Goal: Task Accomplishment & Management: Complete application form

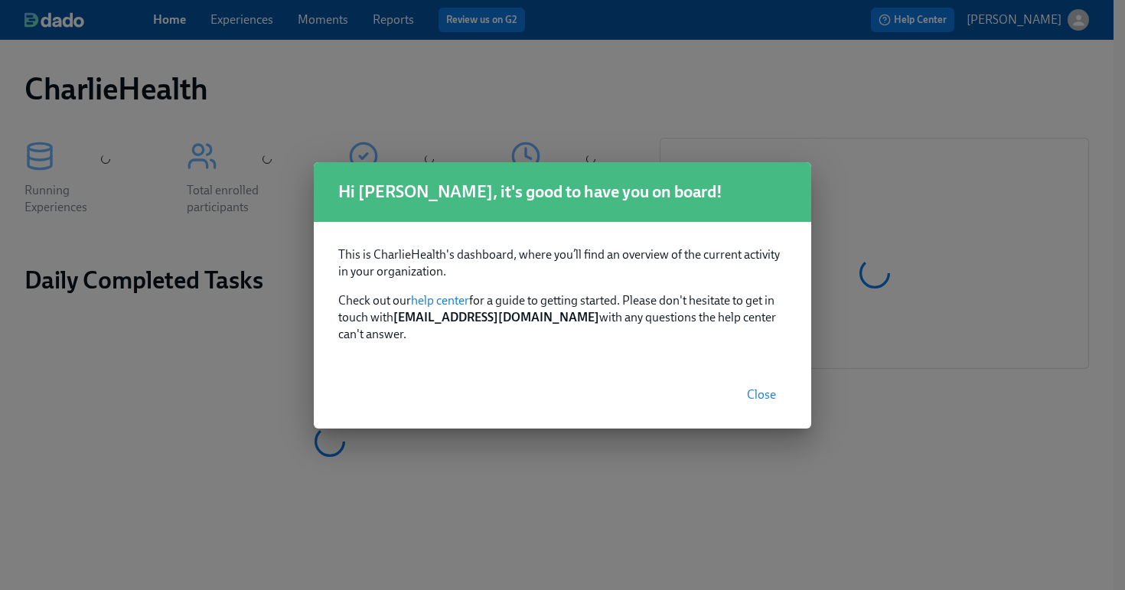
click at [766, 387] on span "Close" at bounding box center [761, 394] width 29 height 15
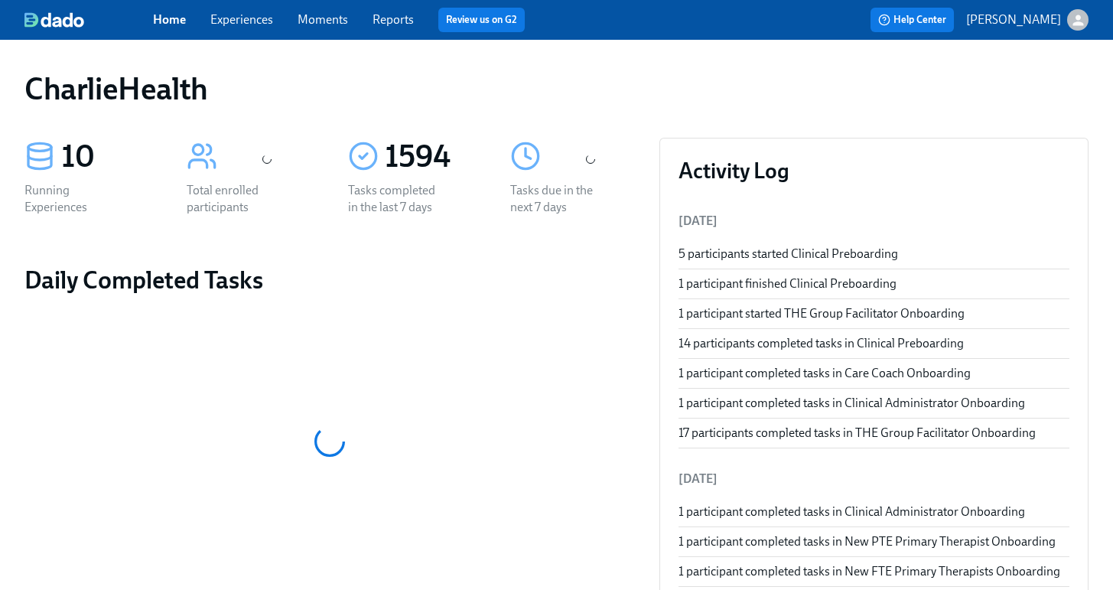
click at [237, 19] on link "Experiences" at bounding box center [241, 19] width 63 height 15
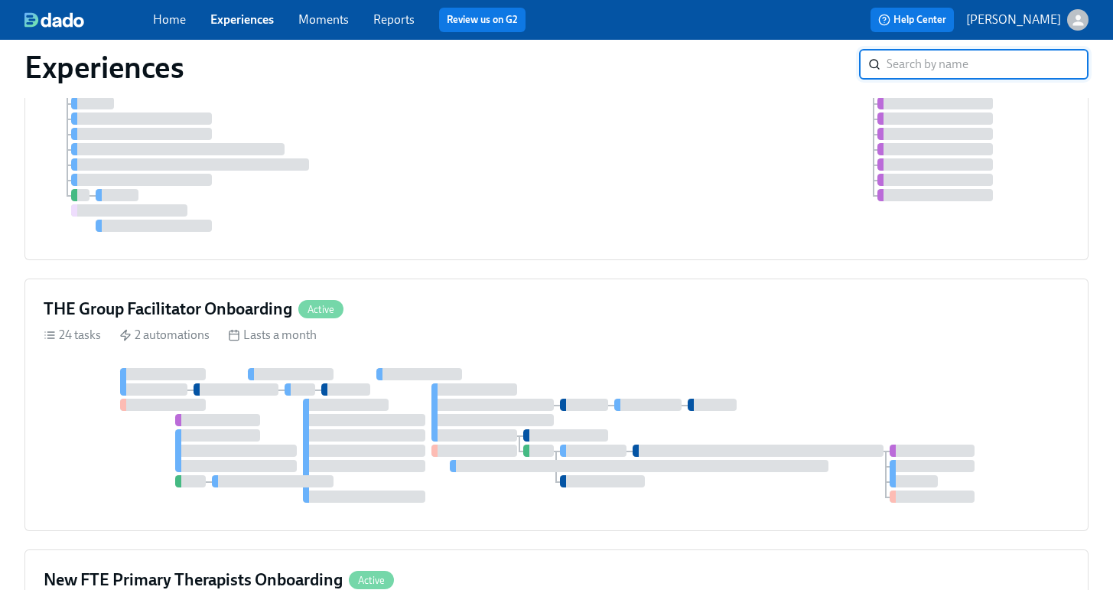
scroll to position [517, 0]
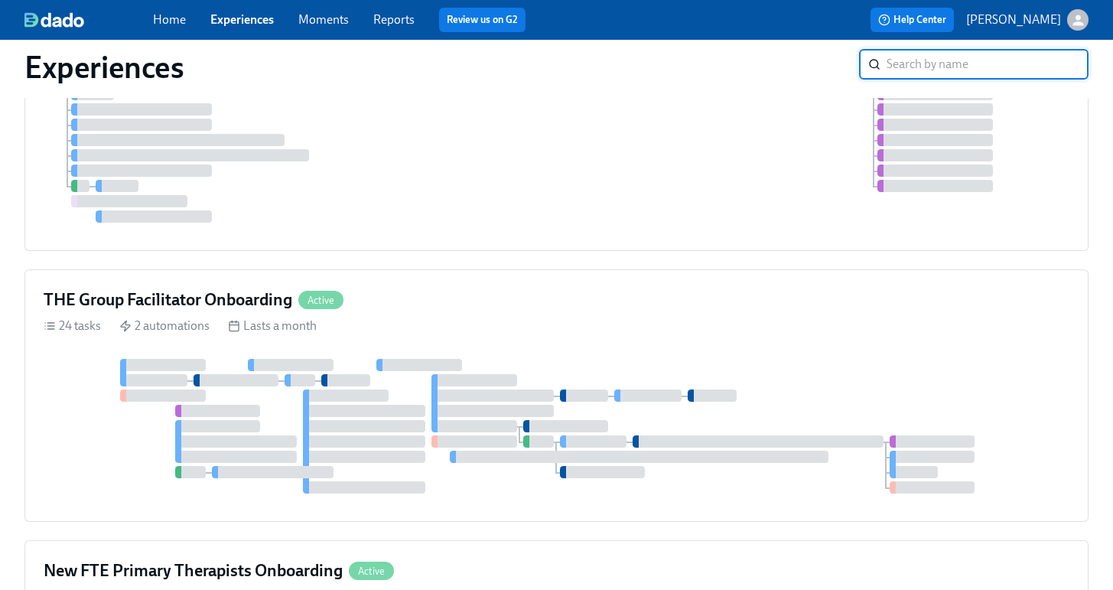
click at [402, 287] on div "THE Group Facilitator Onboarding Active 24 tasks 2 automations Lasts a month" at bounding box center [556, 395] width 1064 height 252
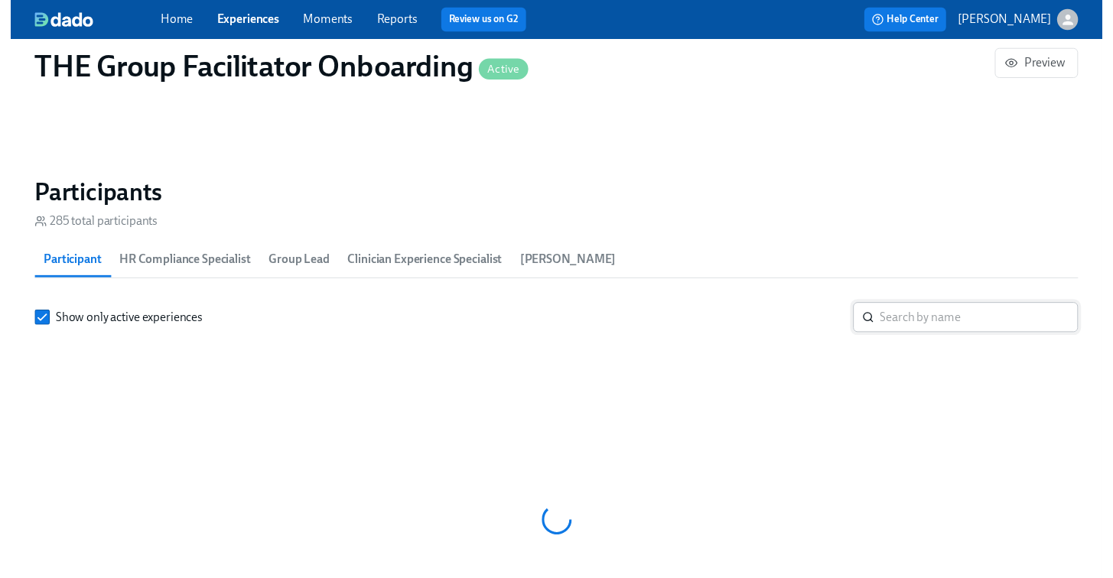
scroll to position [1233, 0]
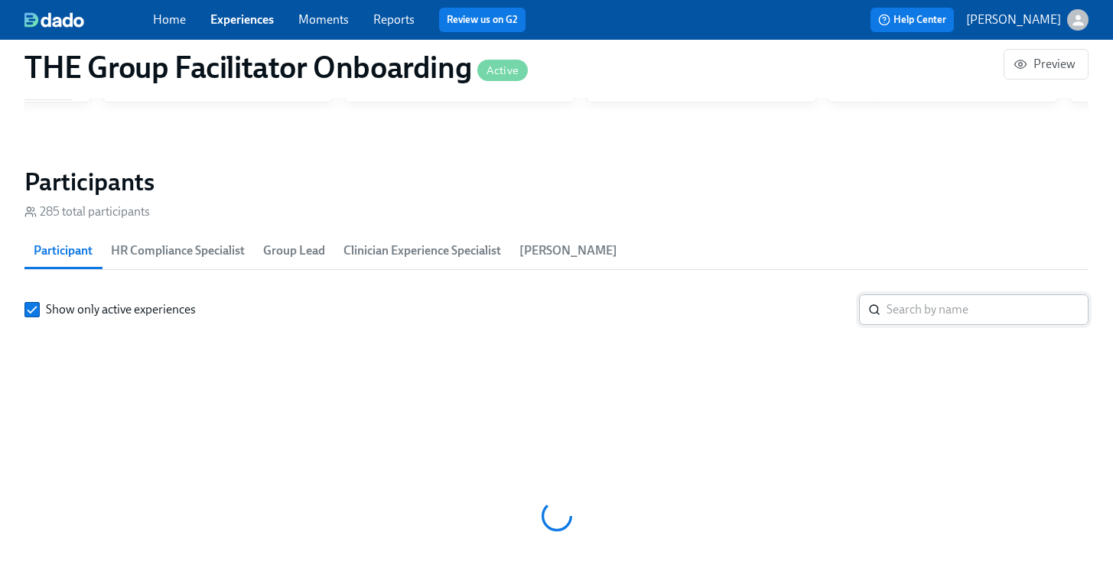
click at [961, 298] on input "search" at bounding box center [988, 310] width 202 height 31
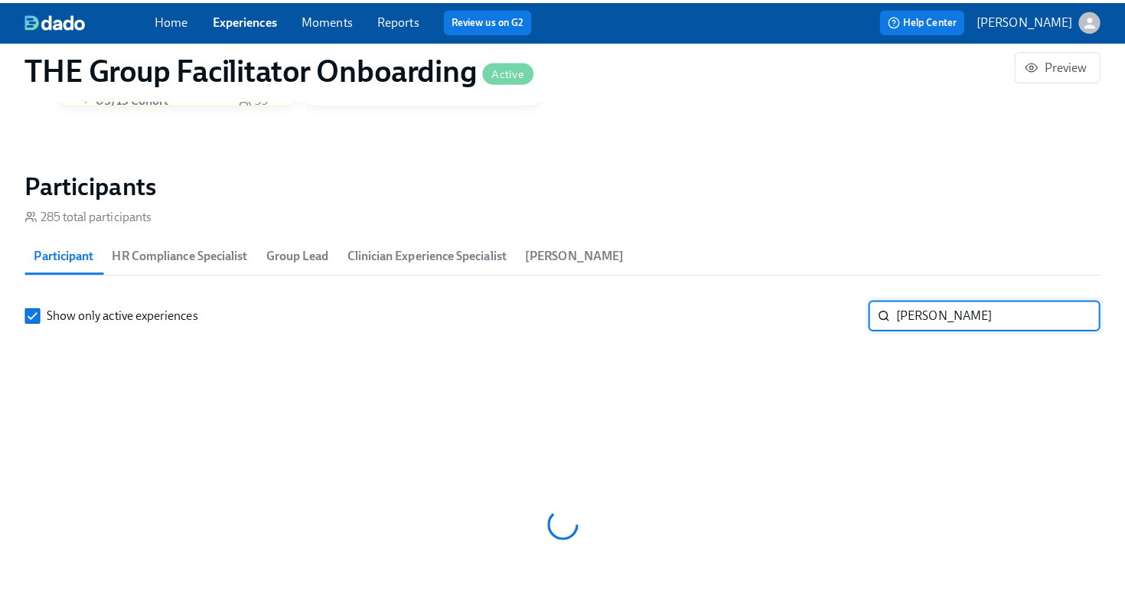
scroll to position [0, 19334]
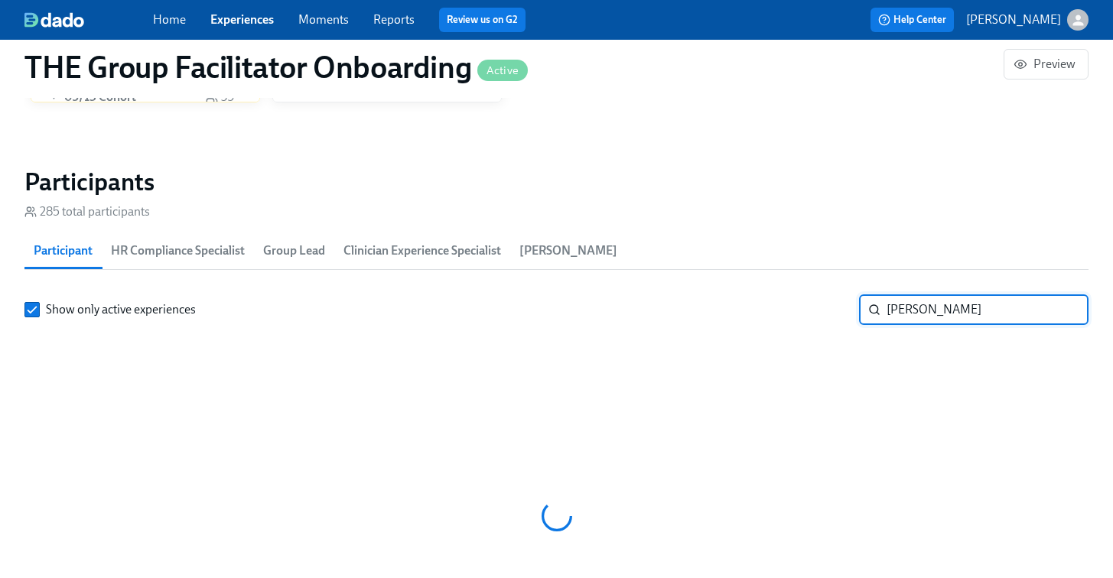
type input "[PERSON_NAME]"
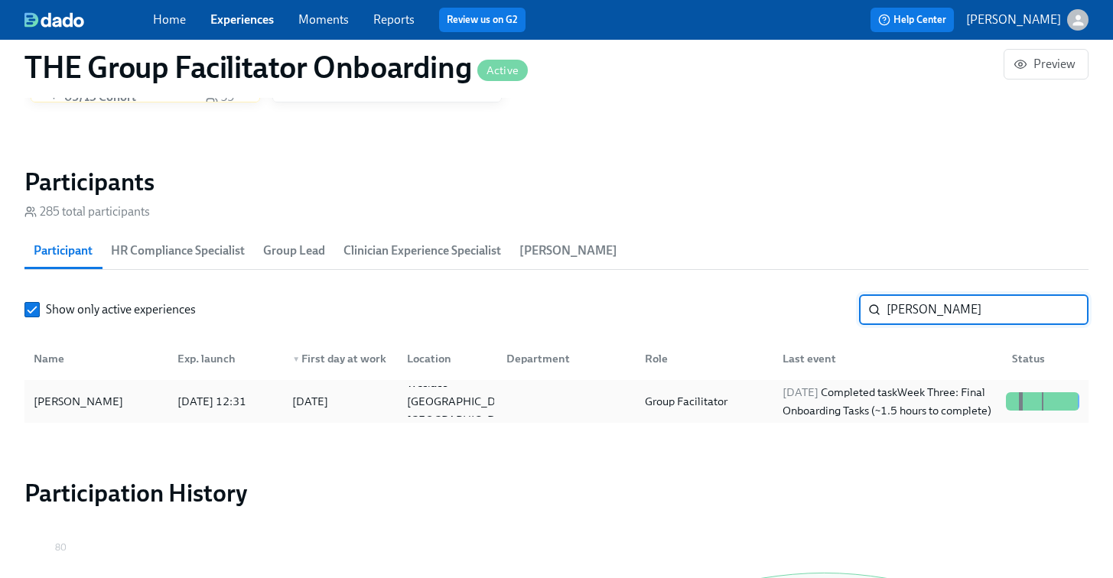
click at [92, 390] on div "[PERSON_NAME]" at bounding box center [97, 401] width 138 height 31
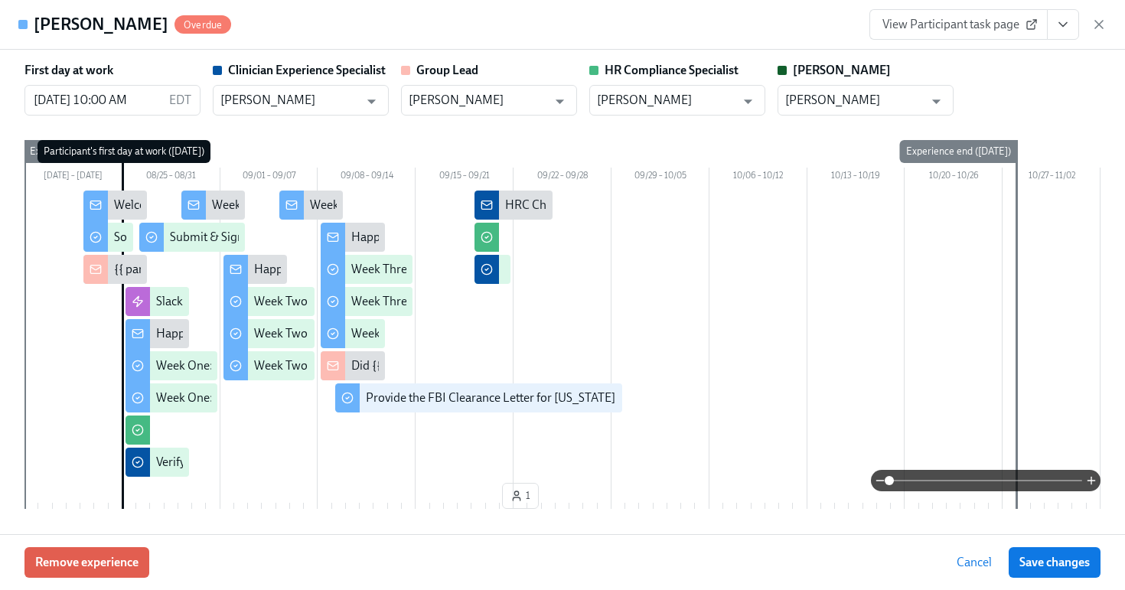
click at [1066, 21] on icon "View task page" at bounding box center [1062, 24] width 15 height 15
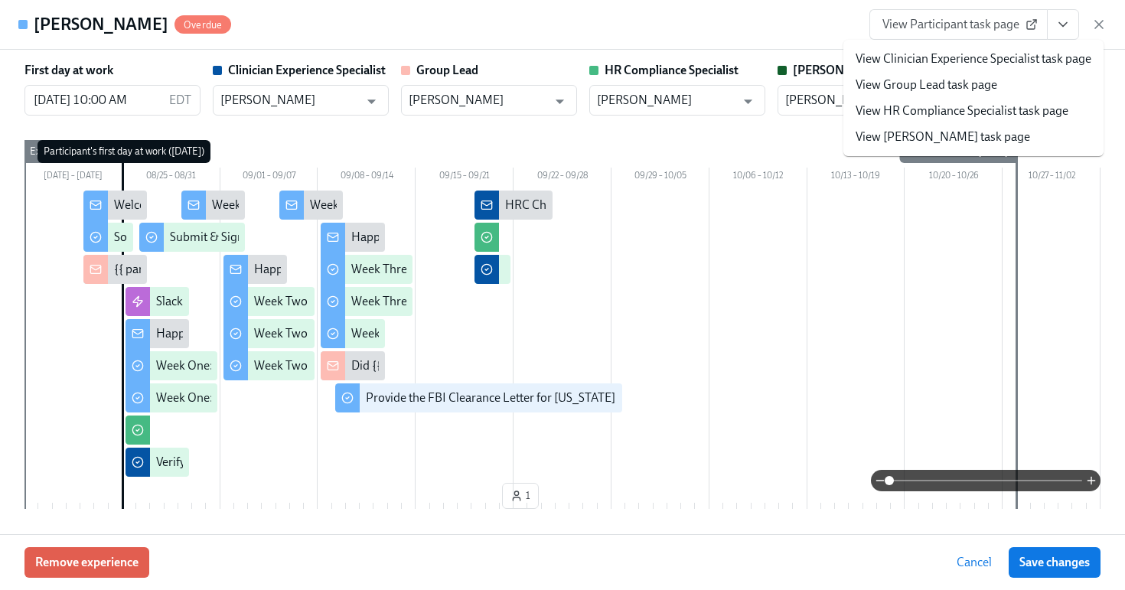
click at [962, 106] on link "View HR Compliance Specialist task page" at bounding box center [961, 111] width 213 height 17
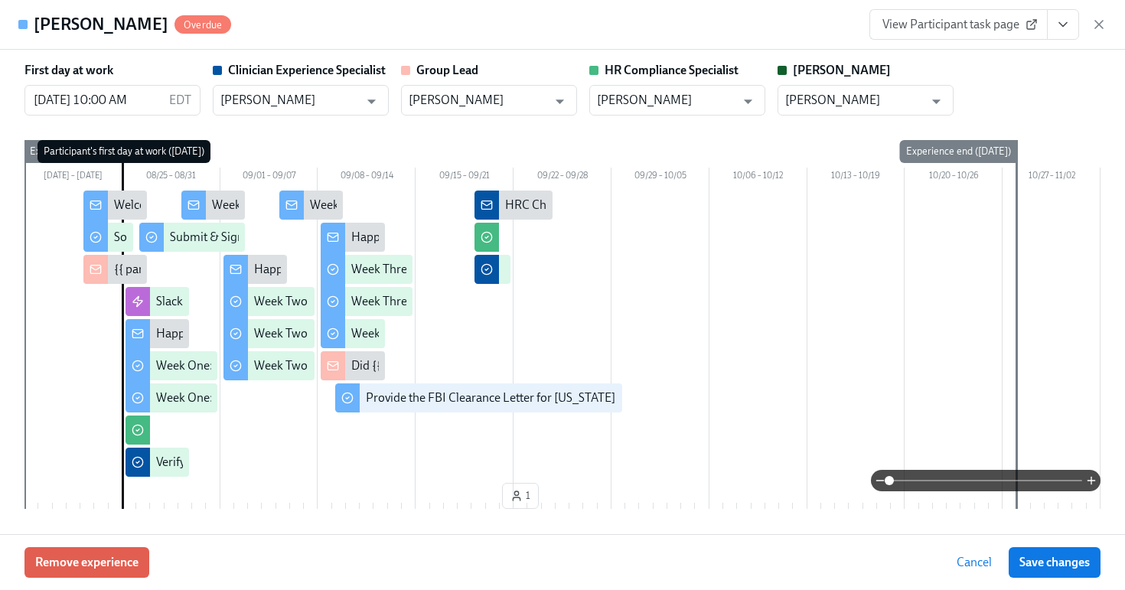
click at [995, 19] on span "View Participant task page" at bounding box center [958, 24] width 152 height 15
click at [1108, 28] on div "Lisa Diaz Overdue View Participant task page" at bounding box center [562, 25] width 1125 height 50
click at [1098, 25] on icon "button" at bounding box center [1098, 24] width 15 height 15
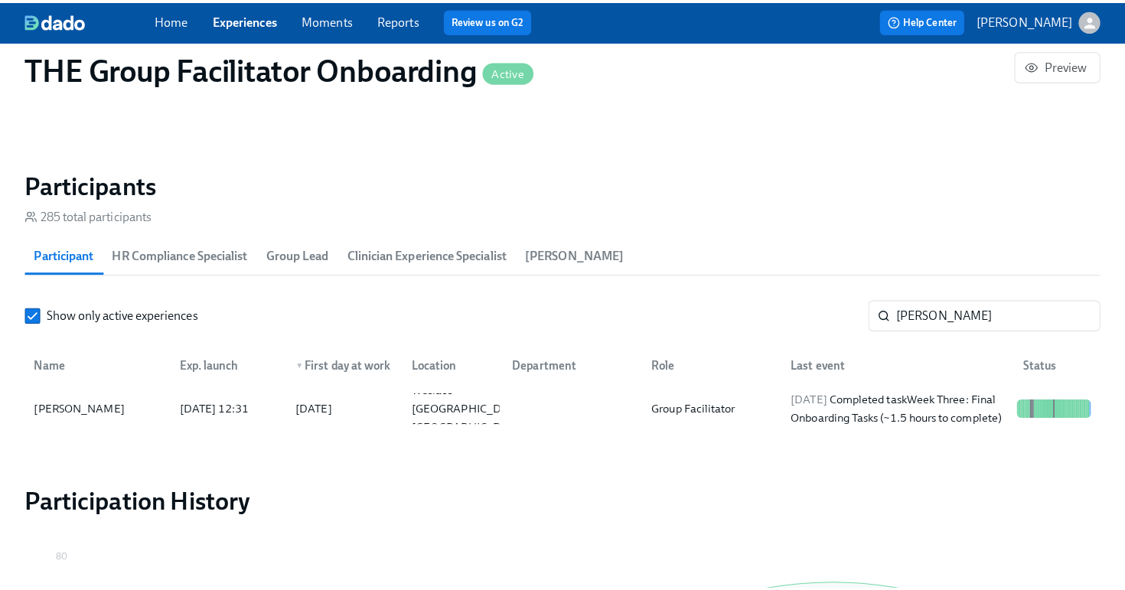
scroll to position [0, 21395]
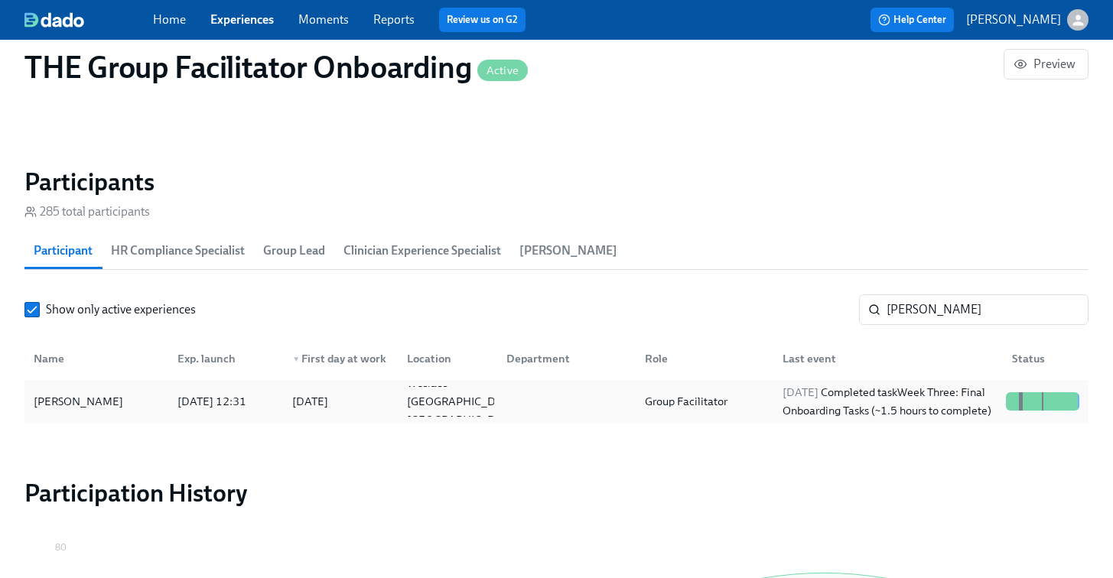
click at [556, 386] on div "Lisa Diaz 2025/08/21 12:31 2025/08/25 Weslaco TX US Group Facilitator 2025/09/1…" at bounding box center [556, 401] width 1064 height 43
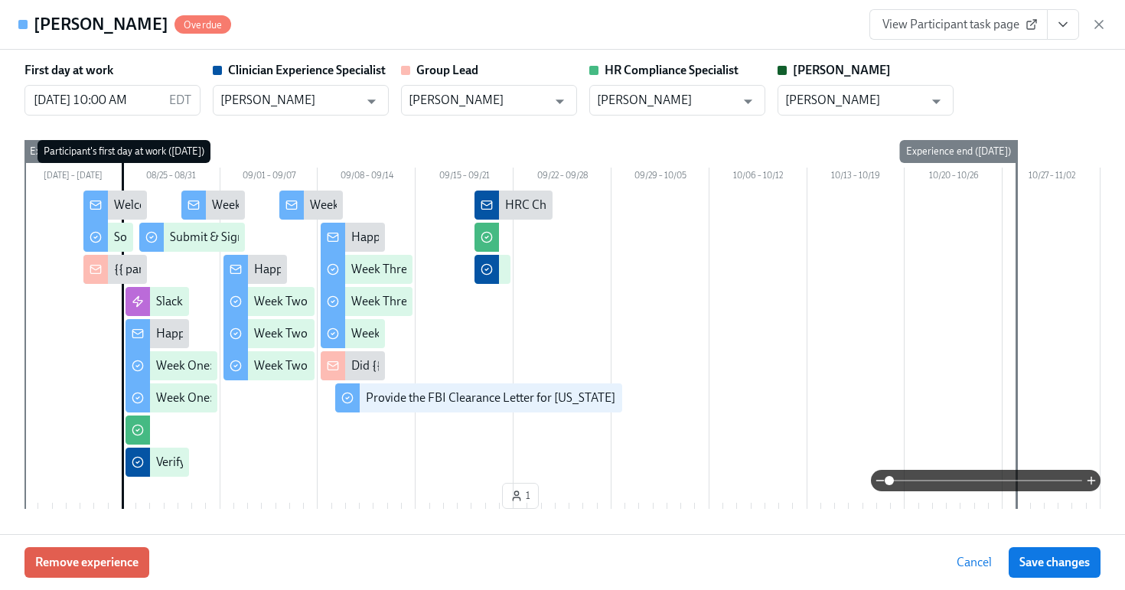
click at [985, 26] on span "View Participant task page" at bounding box center [958, 24] width 152 height 15
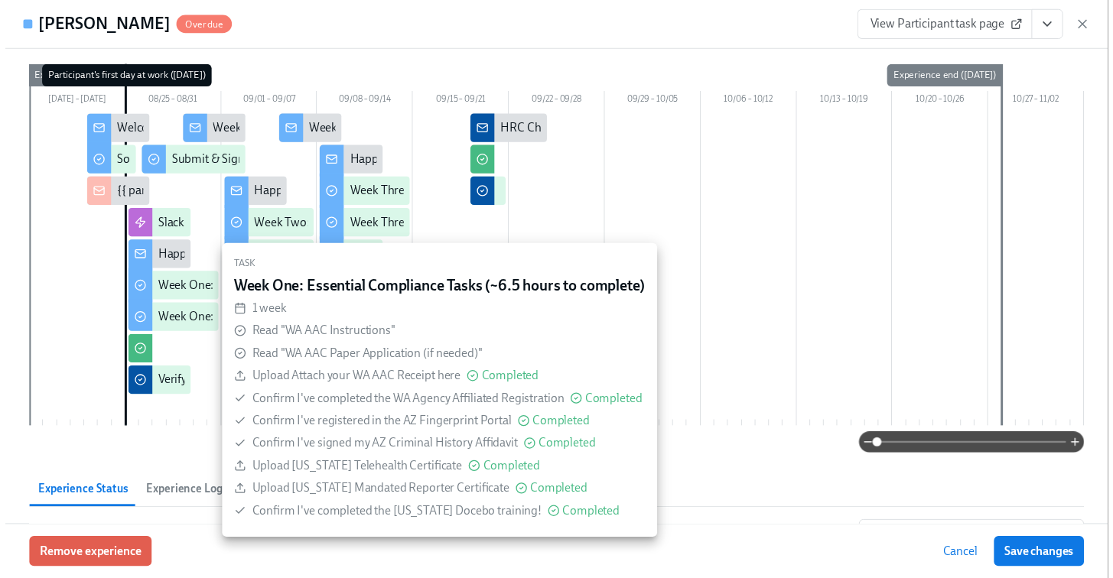
scroll to position [78, 0]
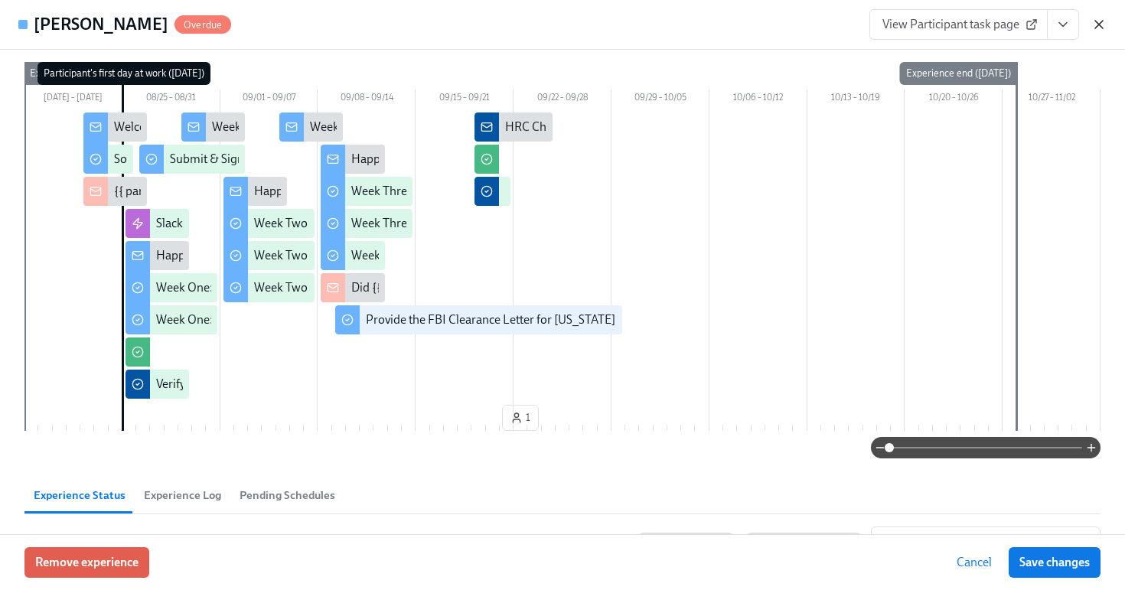
click at [1097, 25] on icon "button" at bounding box center [1099, 25] width 8 height 8
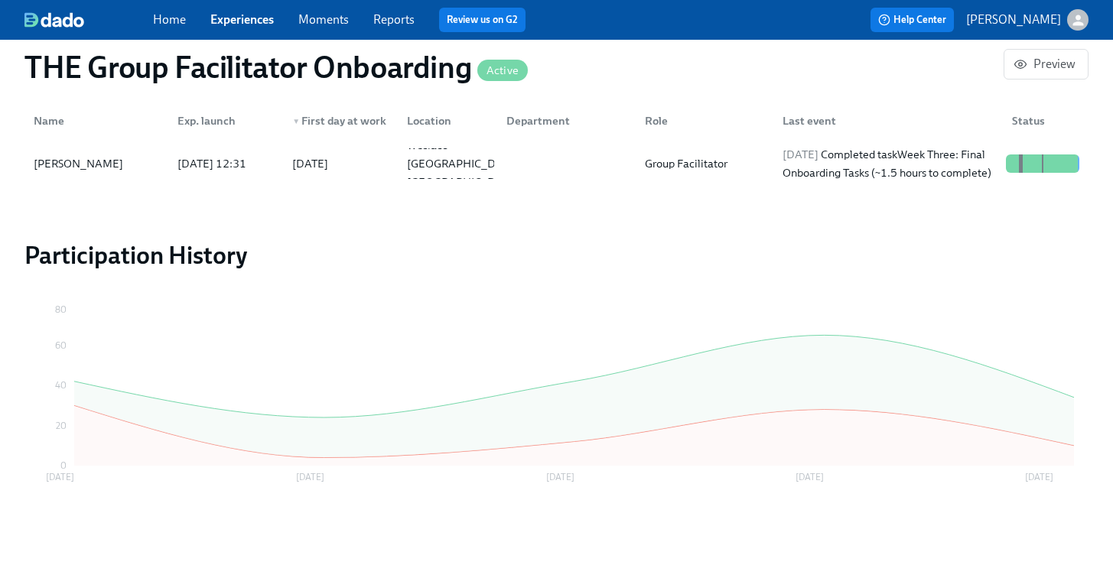
scroll to position [0, 21406]
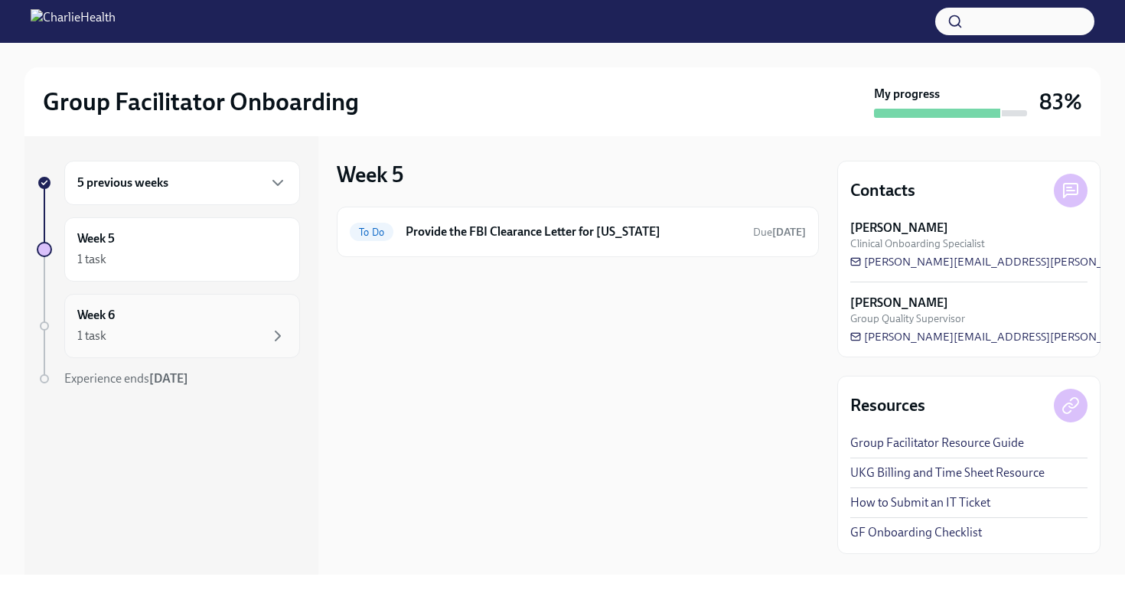
click at [131, 329] on div "1 task" at bounding box center [182, 336] width 210 height 18
click at [150, 239] on div "Week 5 1 task" at bounding box center [182, 249] width 210 height 38
click at [162, 193] on div "5 previous weeks" at bounding box center [182, 183] width 236 height 44
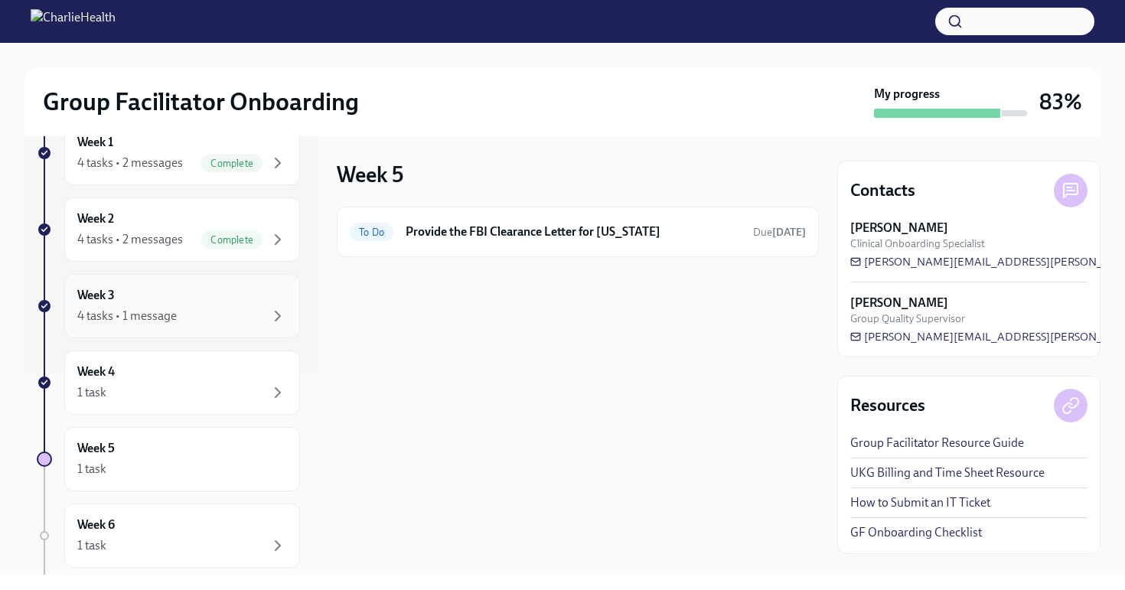
scroll to position [285, 0]
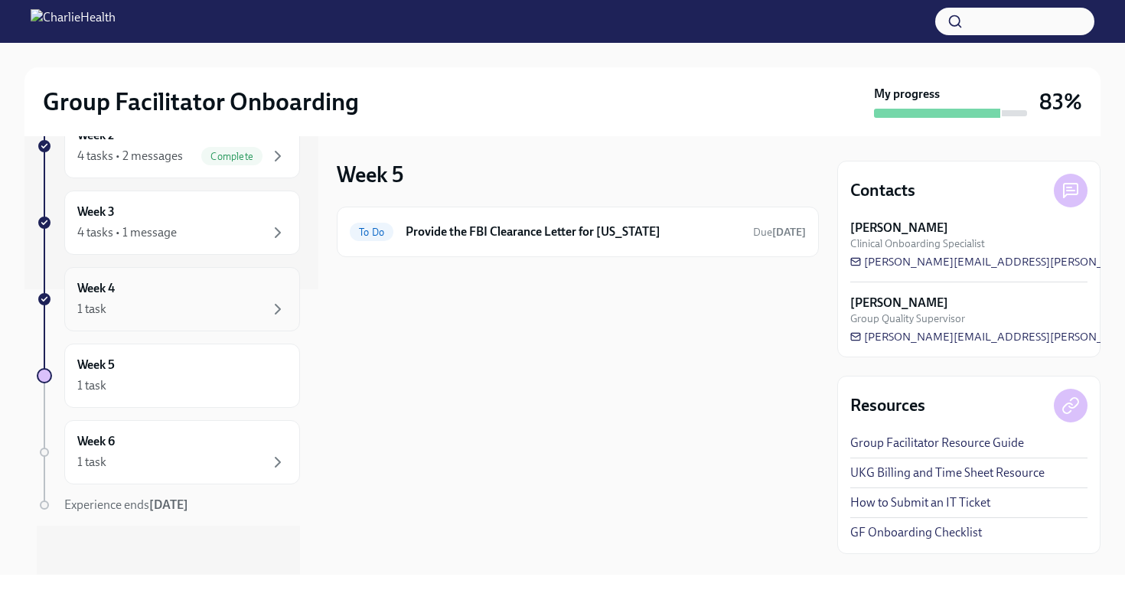
click at [155, 318] on div "Week 4 1 task" at bounding box center [182, 299] width 236 height 64
click at [167, 231] on div "4 tasks • 1 message" at bounding box center [126, 232] width 99 height 17
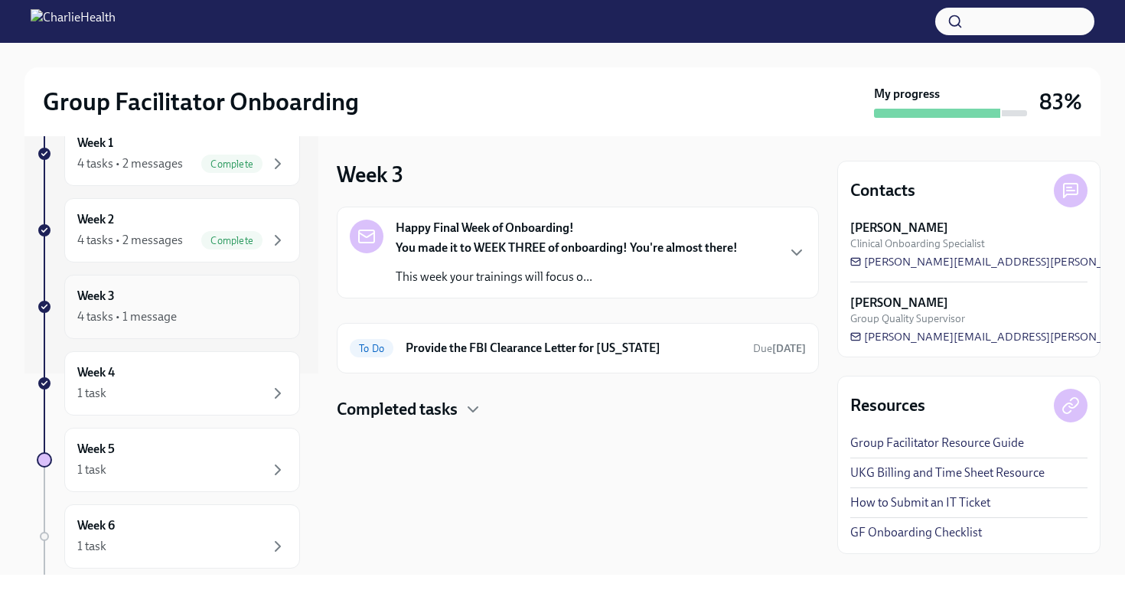
scroll to position [197, 0]
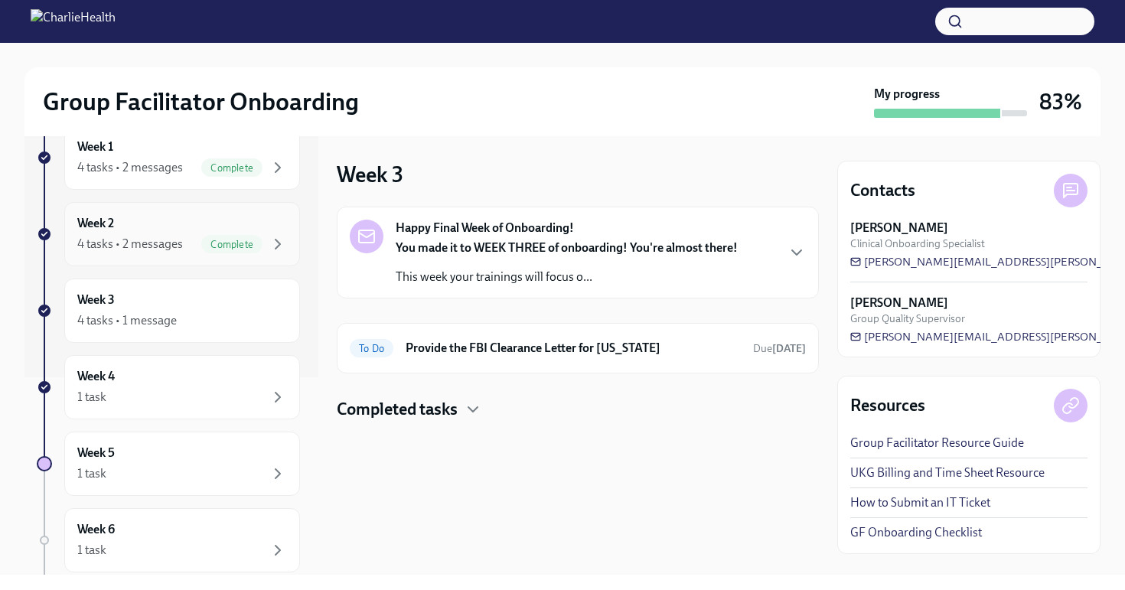
click at [167, 230] on div "Week 2 4 tasks • 2 messages Complete" at bounding box center [182, 234] width 210 height 38
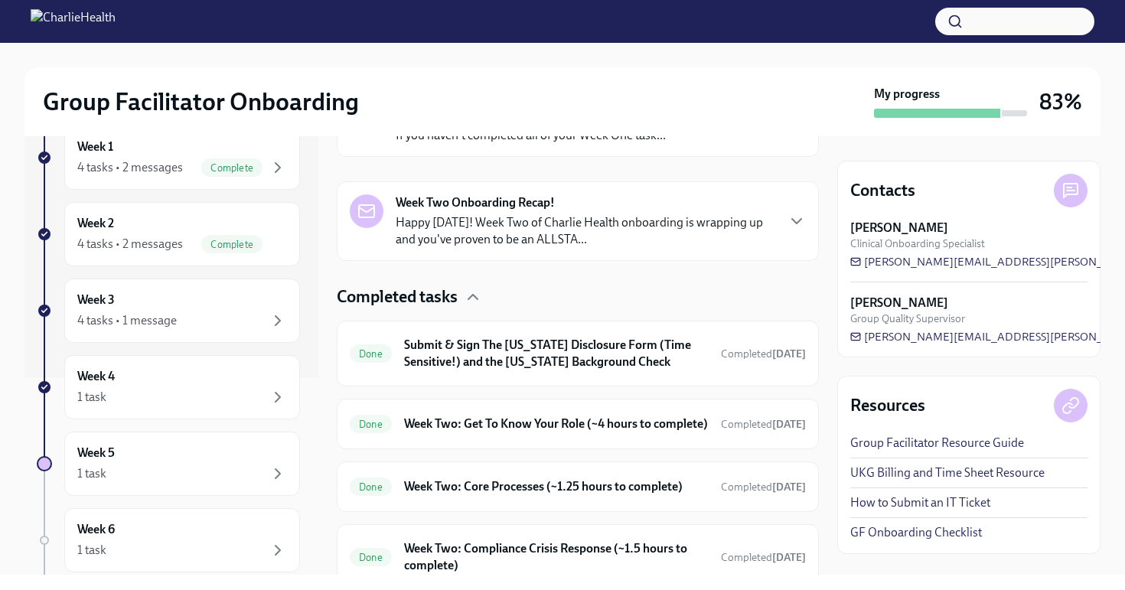
scroll to position [403, 0]
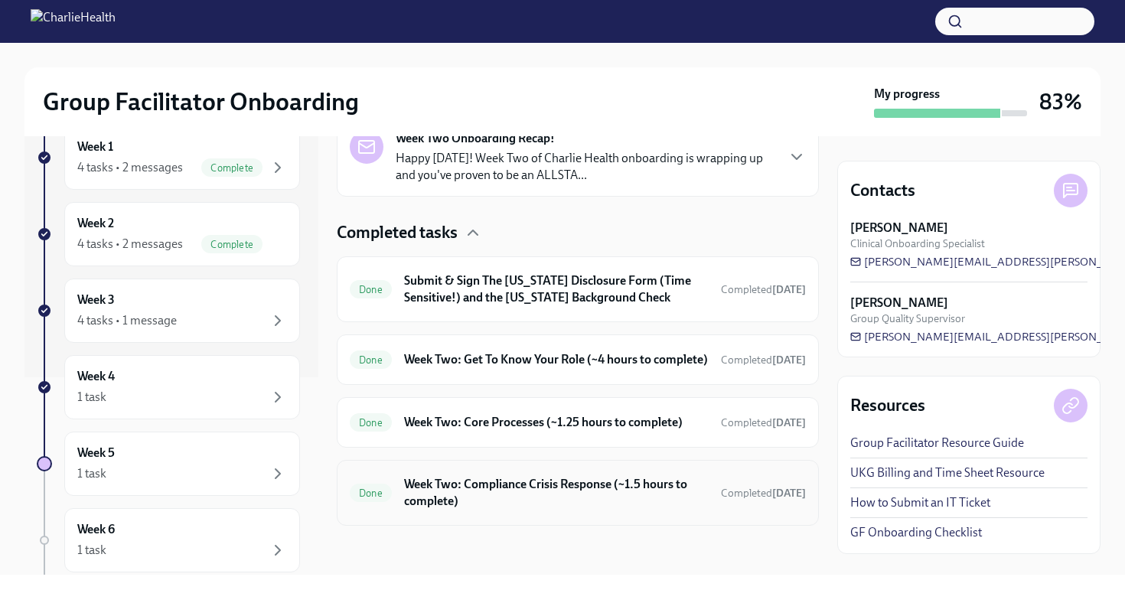
click at [587, 490] on h6 "Week Two: Compliance Crisis Response (~1.5 hours to complete)" at bounding box center [556, 493] width 304 height 34
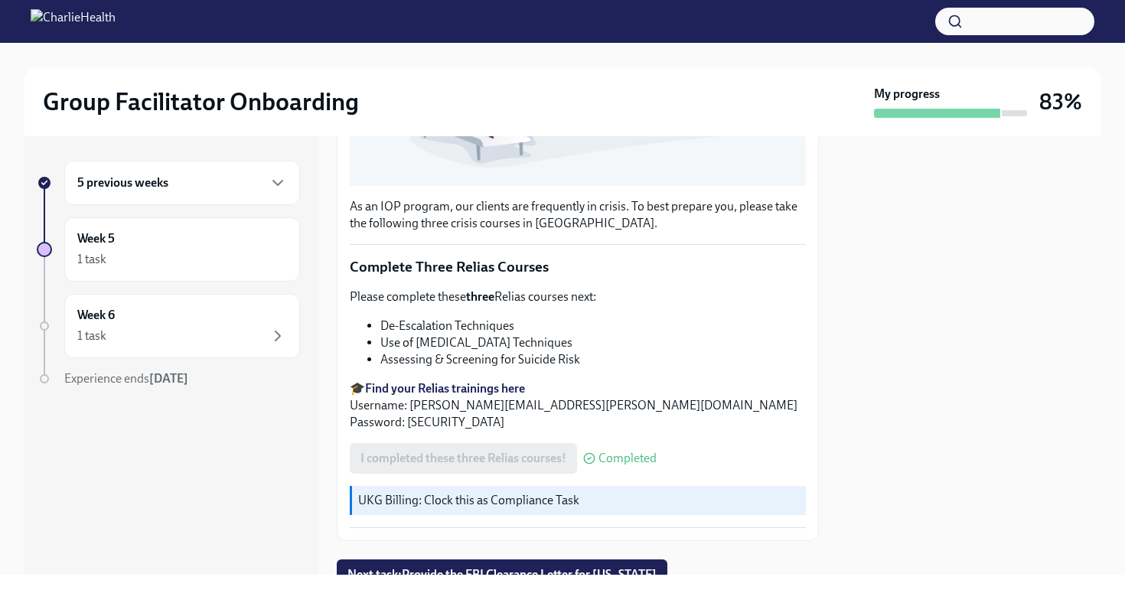
scroll to position [513, 0]
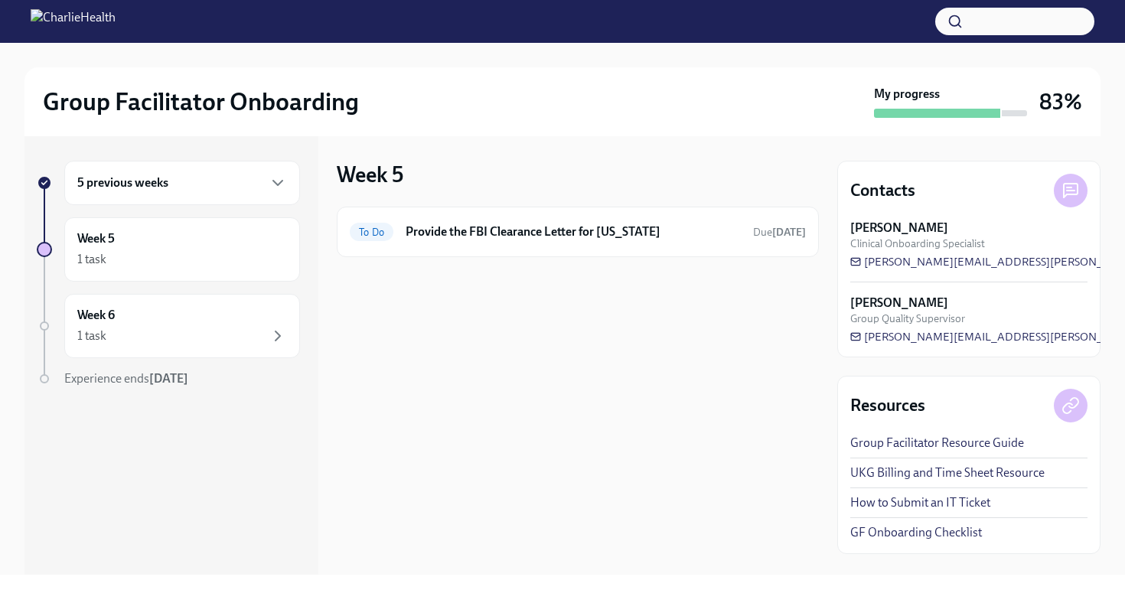
click at [122, 174] on h6 "5 previous weeks" at bounding box center [122, 182] width 91 height 17
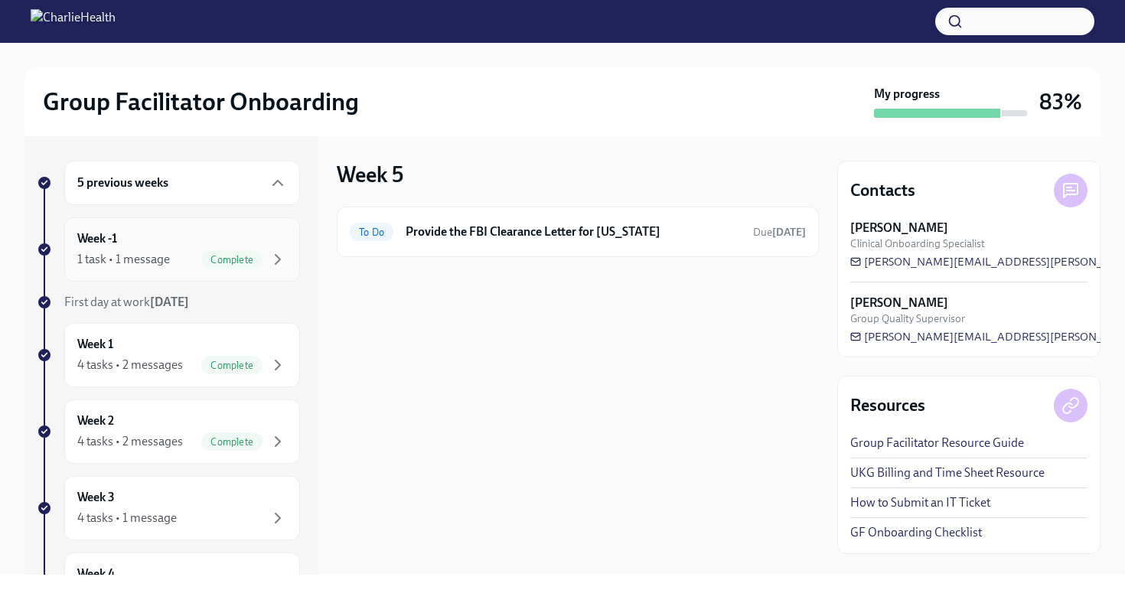
click at [164, 245] on div "Week -1 1 task • 1 message Complete" at bounding box center [182, 249] width 210 height 38
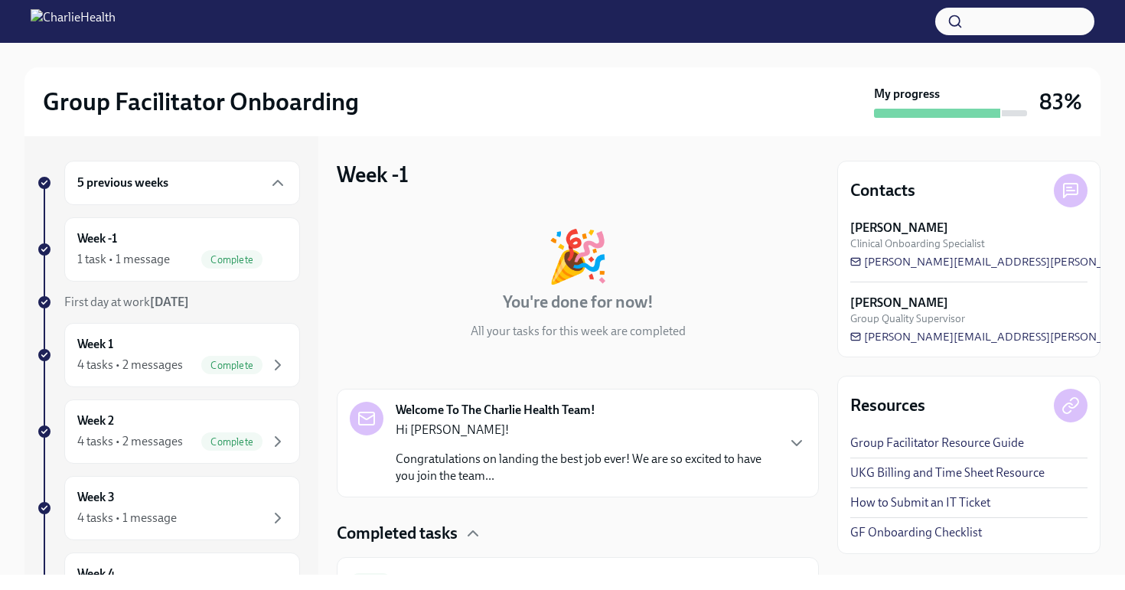
scroll to position [82, 0]
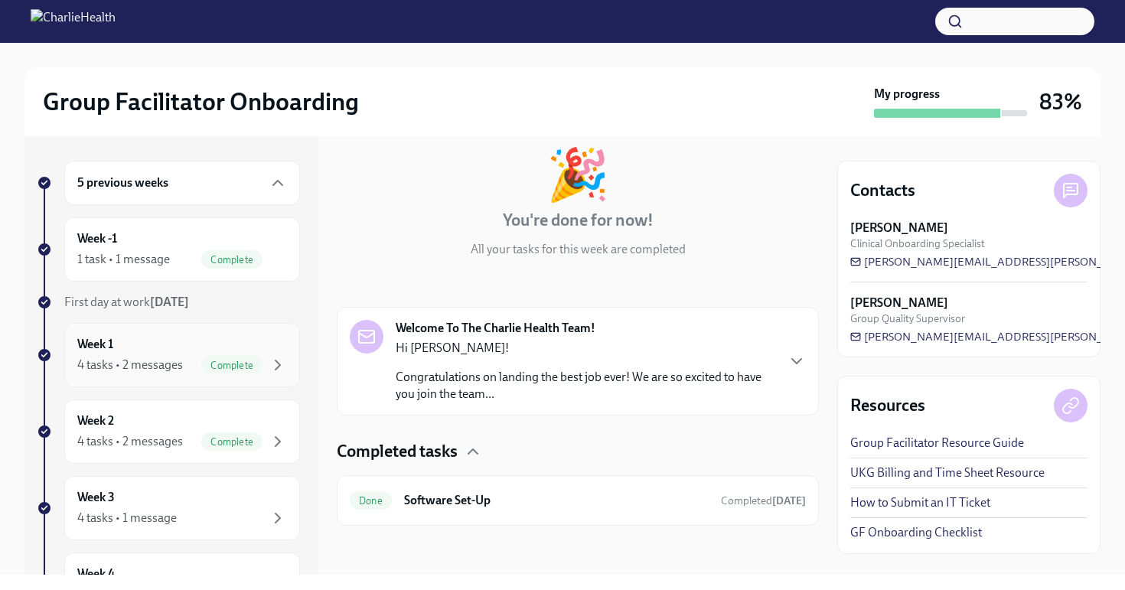
click at [158, 356] on div "4 tasks • 2 messages Complete" at bounding box center [182, 365] width 210 height 18
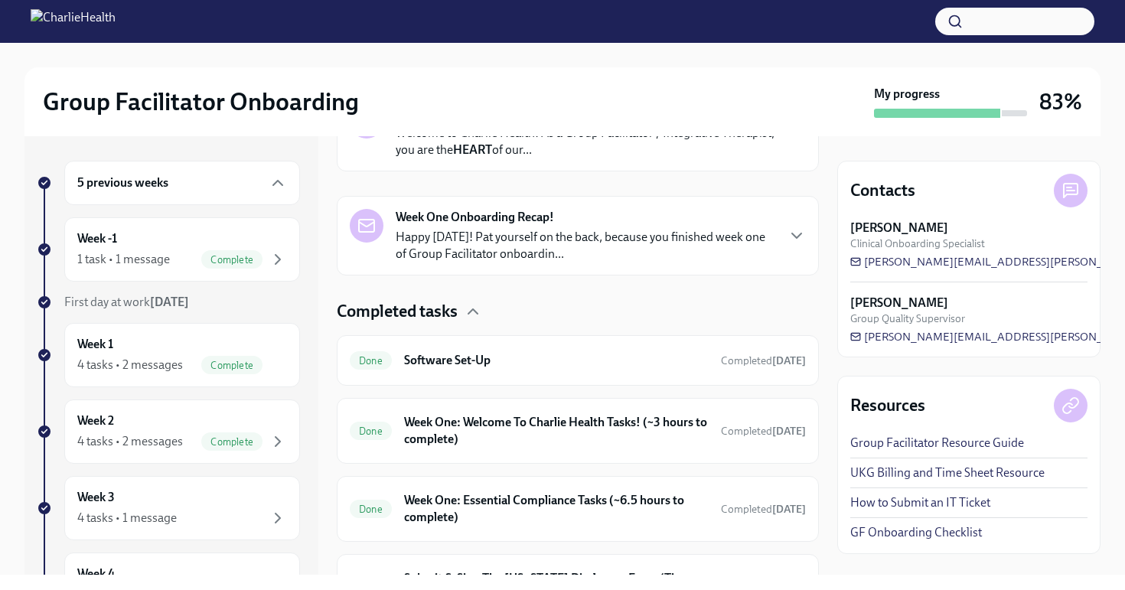
scroll to position [391, 0]
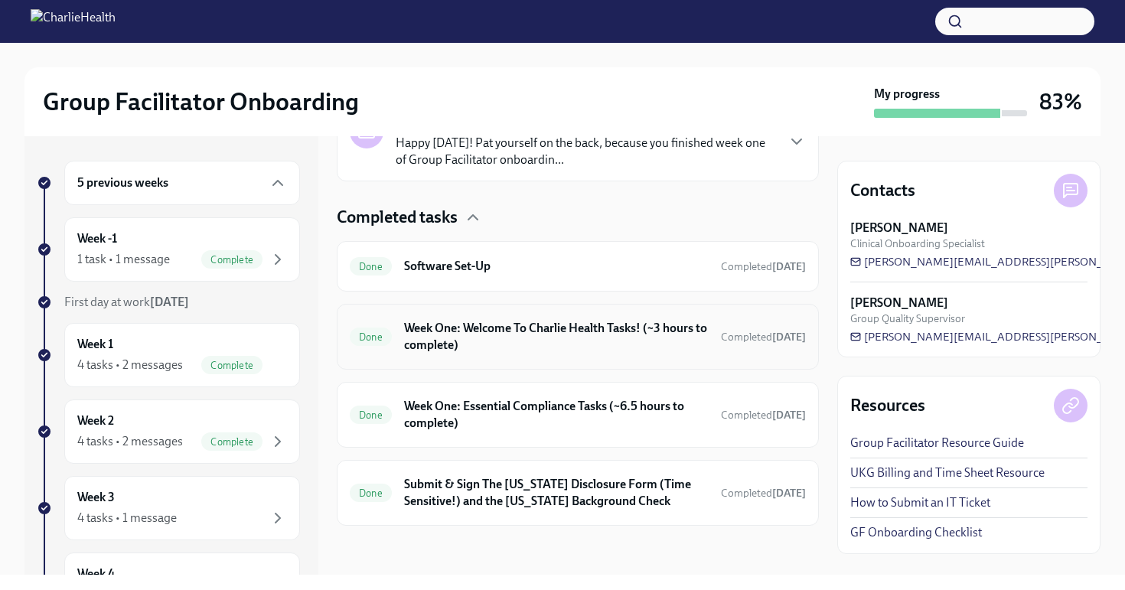
click at [478, 356] on div "Done Week One: Welcome To Charlie Health Tasks! (~3 hours to complete) Complete…" at bounding box center [578, 337] width 482 height 66
click at [459, 340] on h6 "Week One: Welcome To Charlie Health Tasks! (~3 hours to complete)" at bounding box center [556, 337] width 304 height 34
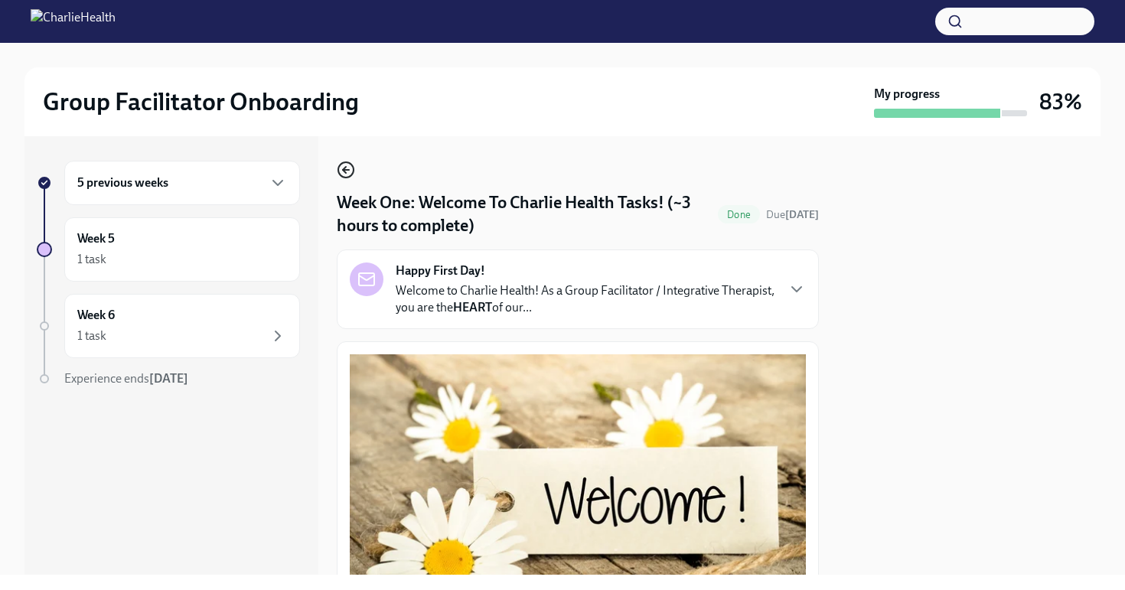
click at [342, 167] on icon "button" at bounding box center [346, 170] width 18 height 18
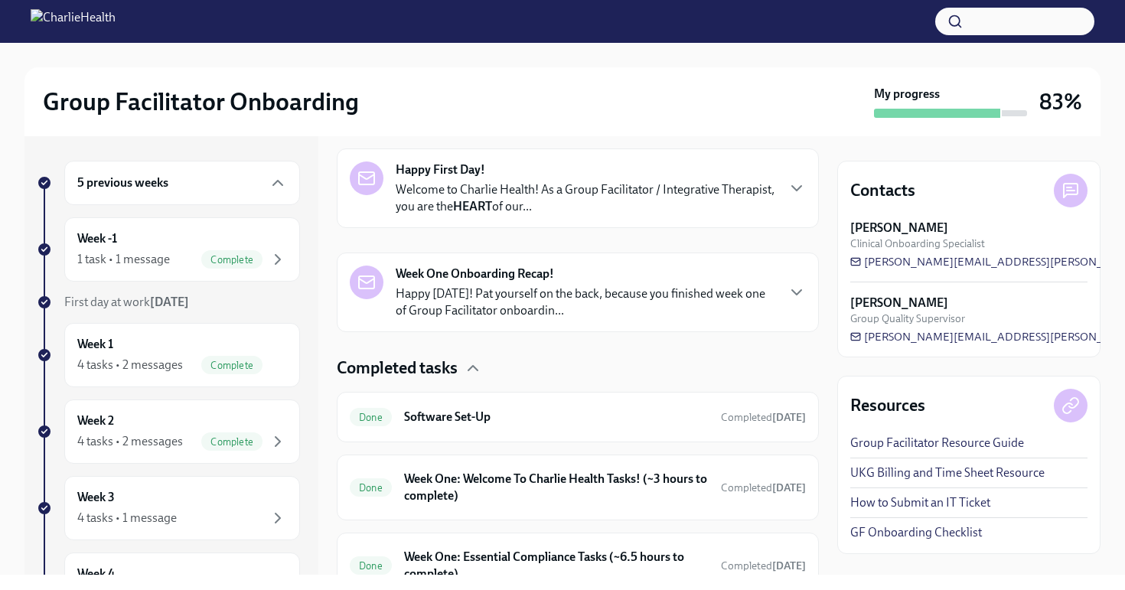
scroll to position [391, 0]
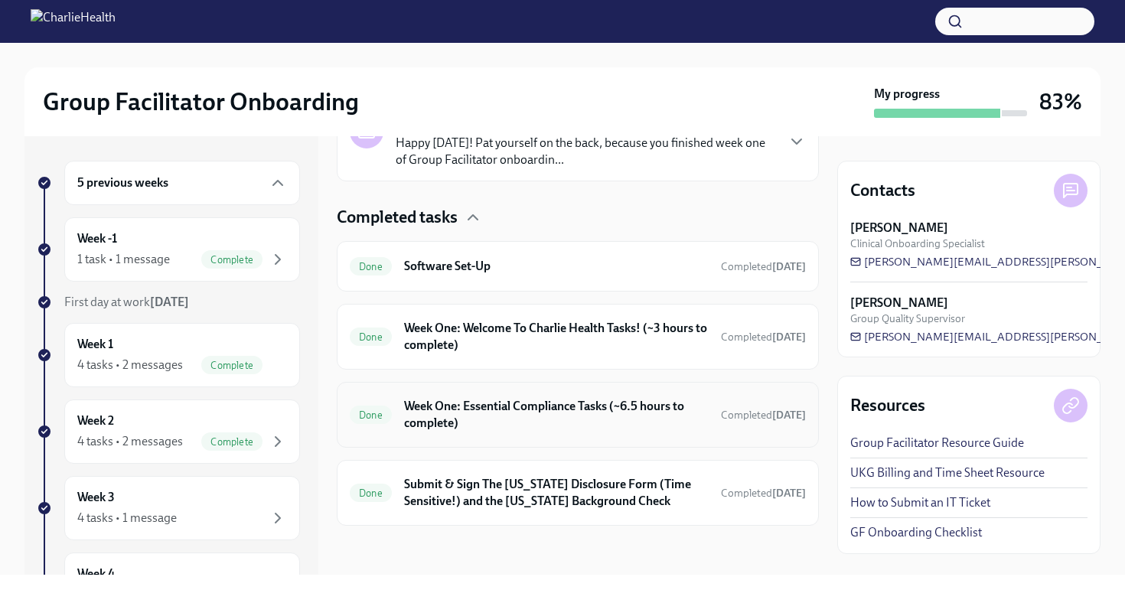
click at [473, 406] on h6 "Week One: Essential Compliance Tasks (~6.5 hours to complete)" at bounding box center [556, 415] width 304 height 34
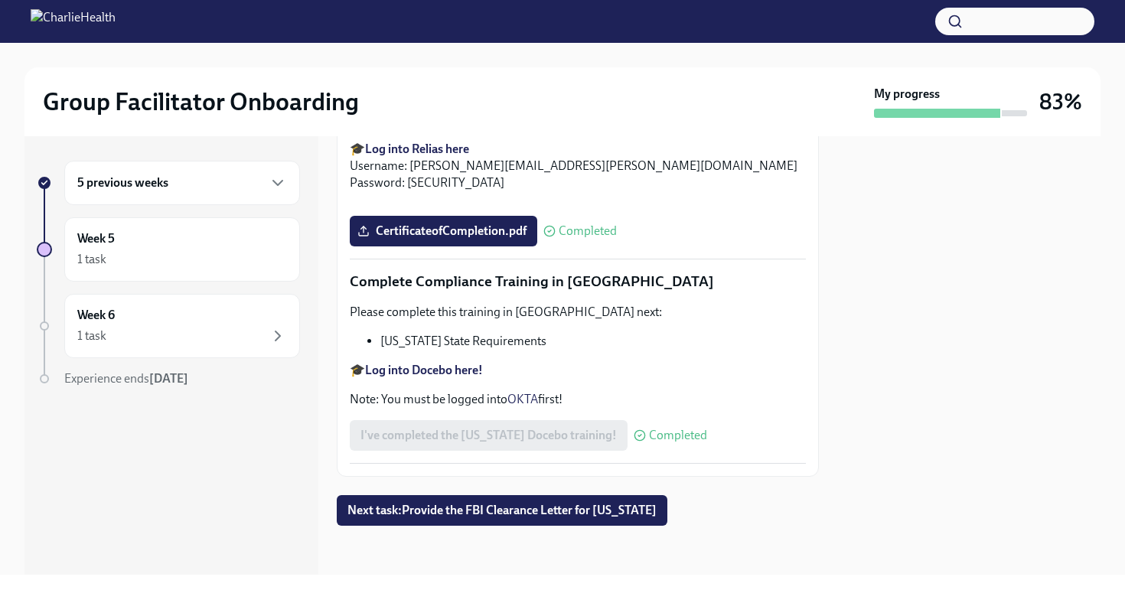
scroll to position [3385, 0]
click at [187, 256] on div "1 task" at bounding box center [182, 259] width 210 height 18
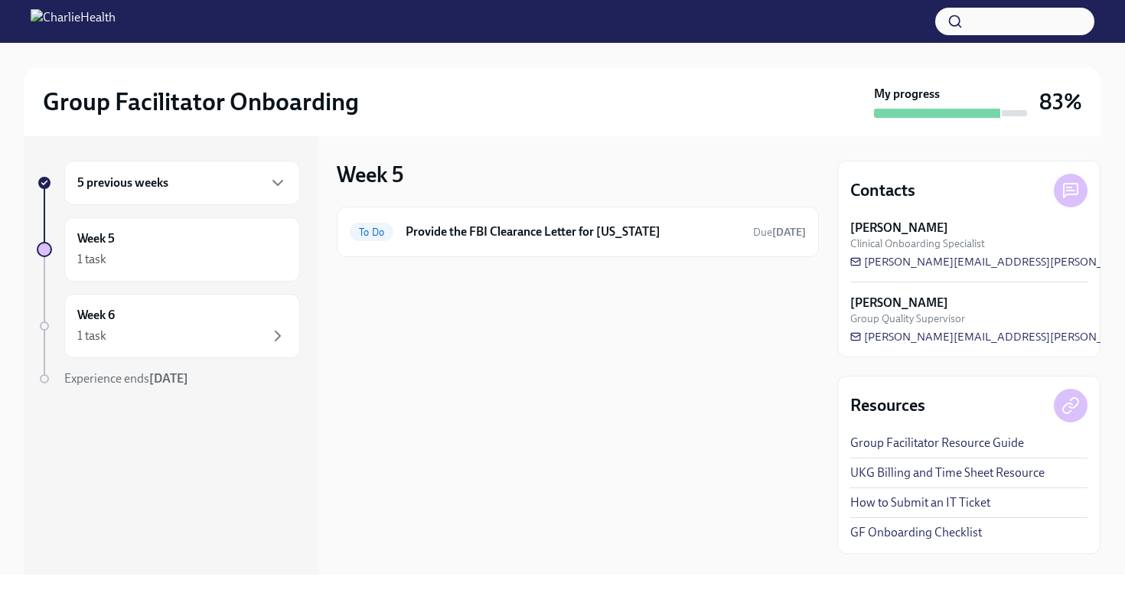
click at [178, 193] on div "5 previous weeks" at bounding box center [182, 183] width 236 height 44
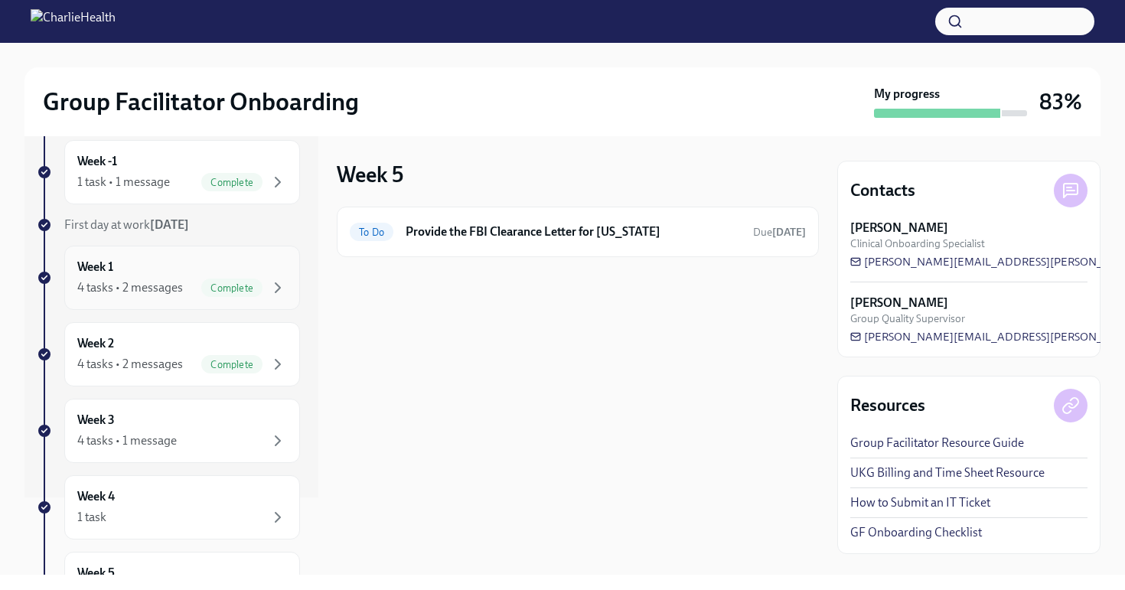
scroll to position [92, 0]
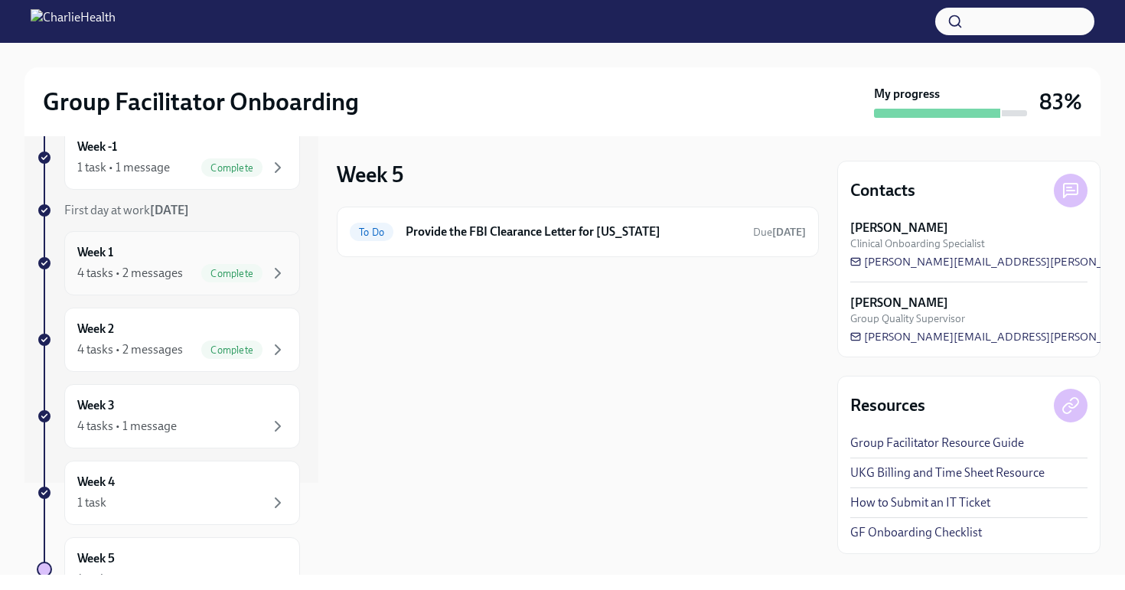
click at [144, 361] on div "Week 2 4 tasks • 2 messages Complete" at bounding box center [182, 340] width 236 height 64
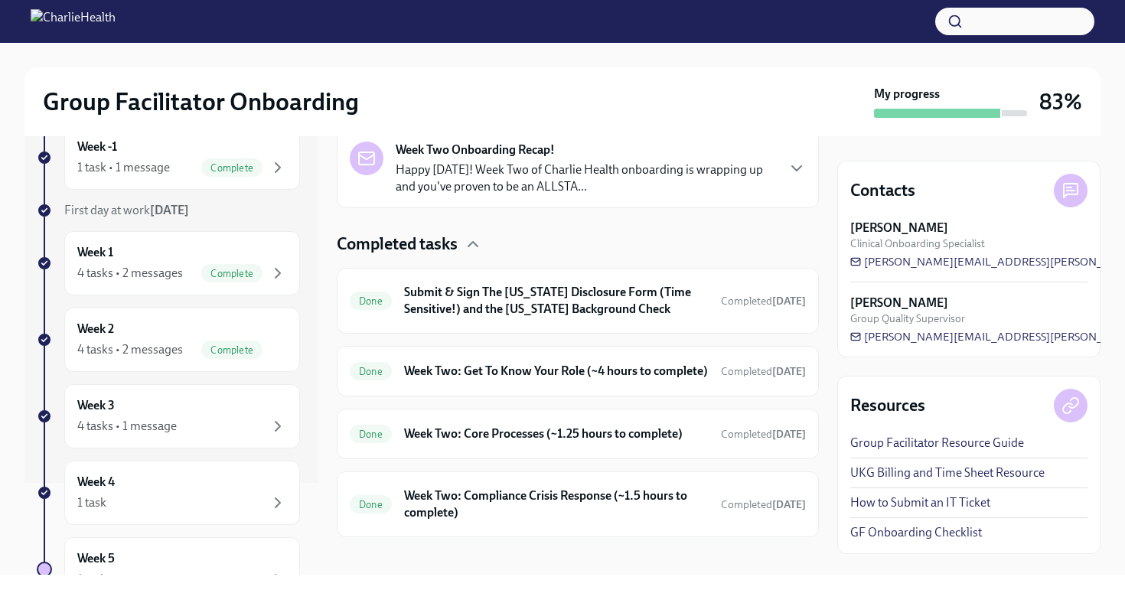
scroll to position [403, 0]
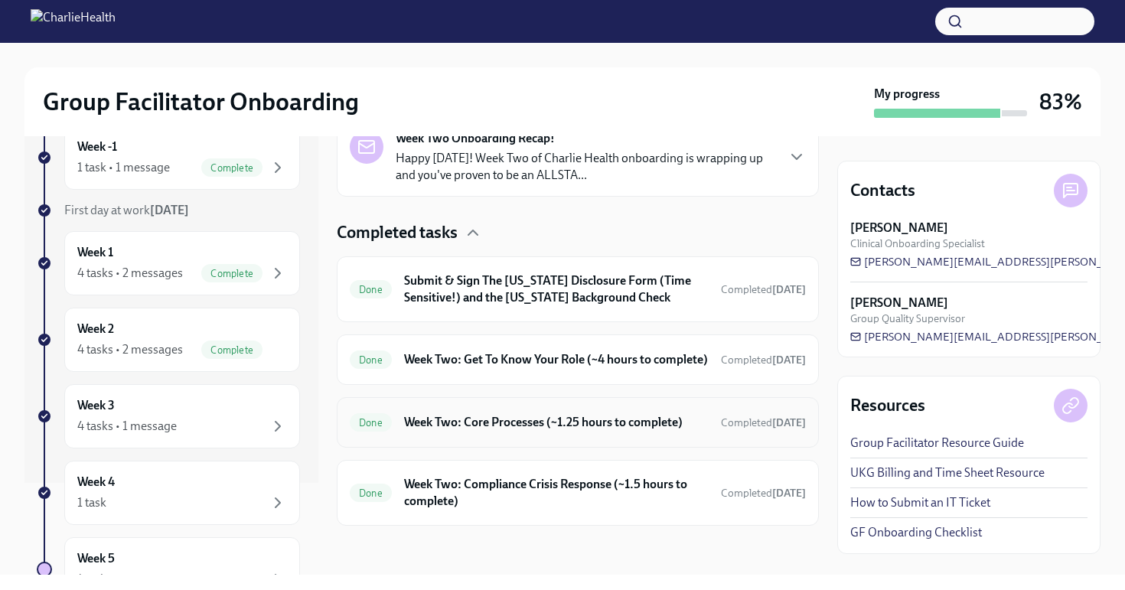
click at [444, 422] on h6 "Week Two: Core Processes (~1.25 hours to complete)" at bounding box center [556, 422] width 304 height 17
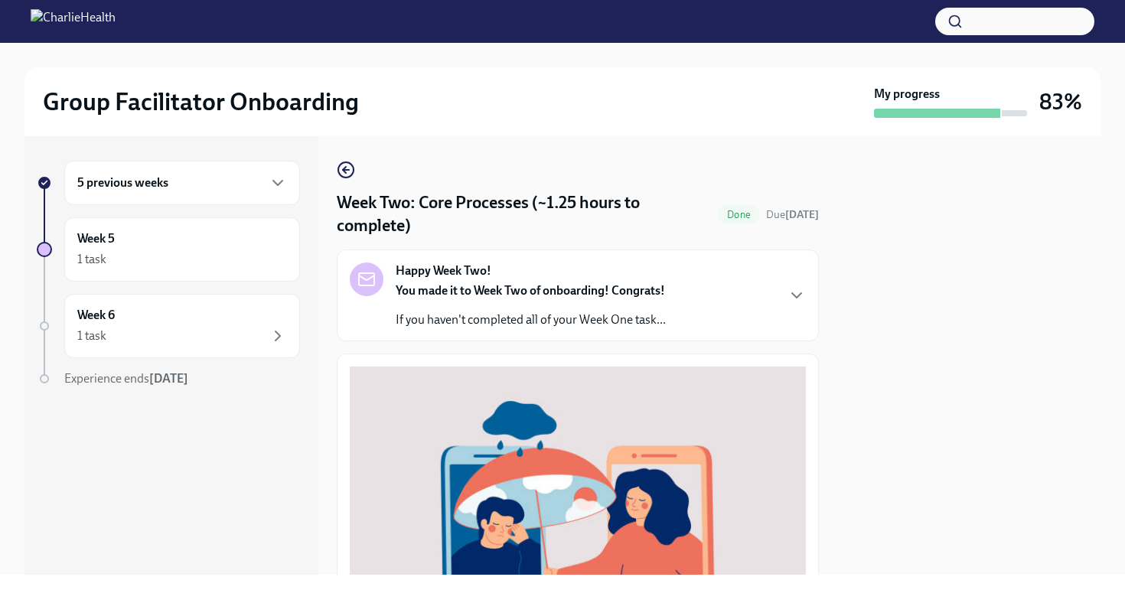
click at [357, 175] on div "Week Two: Core Processes (~1.25 hours to complete) Done Due 14 days ago Happy W…" at bounding box center [578, 585] width 482 height 848
click at [347, 164] on icon "button" at bounding box center [346, 170] width 18 height 18
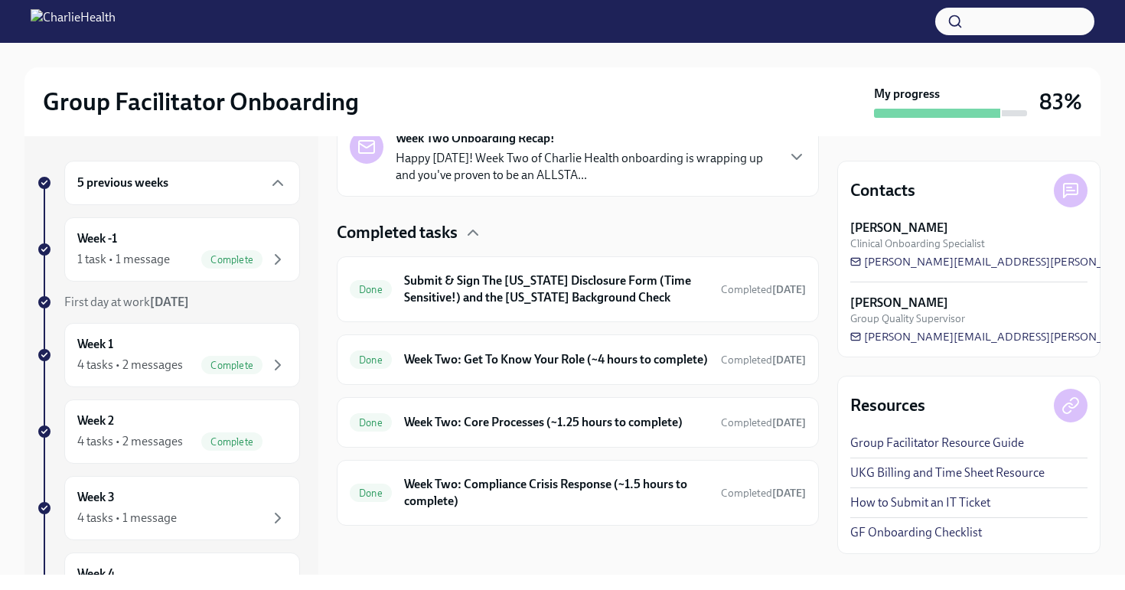
scroll to position [403, 0]
click at [486, 484] on h6 "Week Two: Compliance Crisis Response (~1.5 hours to complete)" at bounding box center [556, 493] width 304 height 34
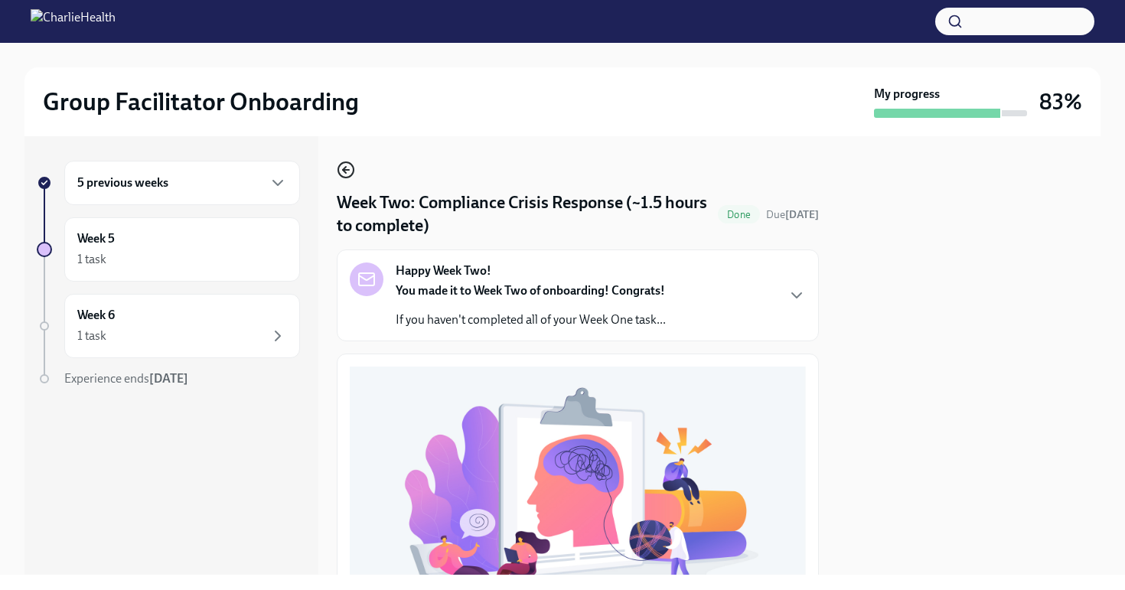
click at [346, 161] on icon "button" at bounding box center [346, 170] width 18 height 18
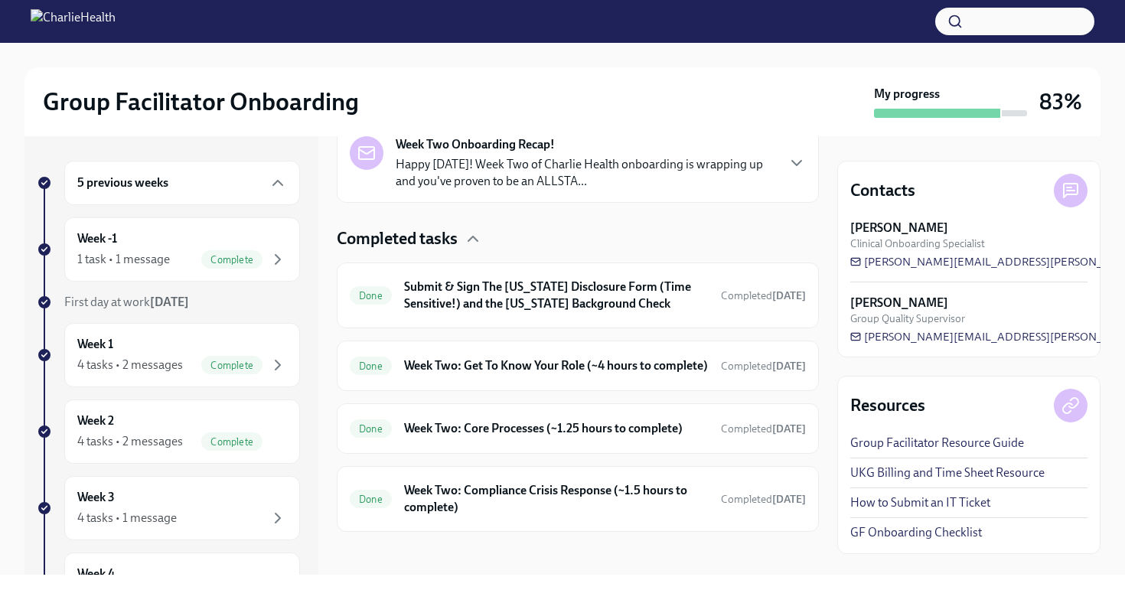
scroll to position [403, 0]
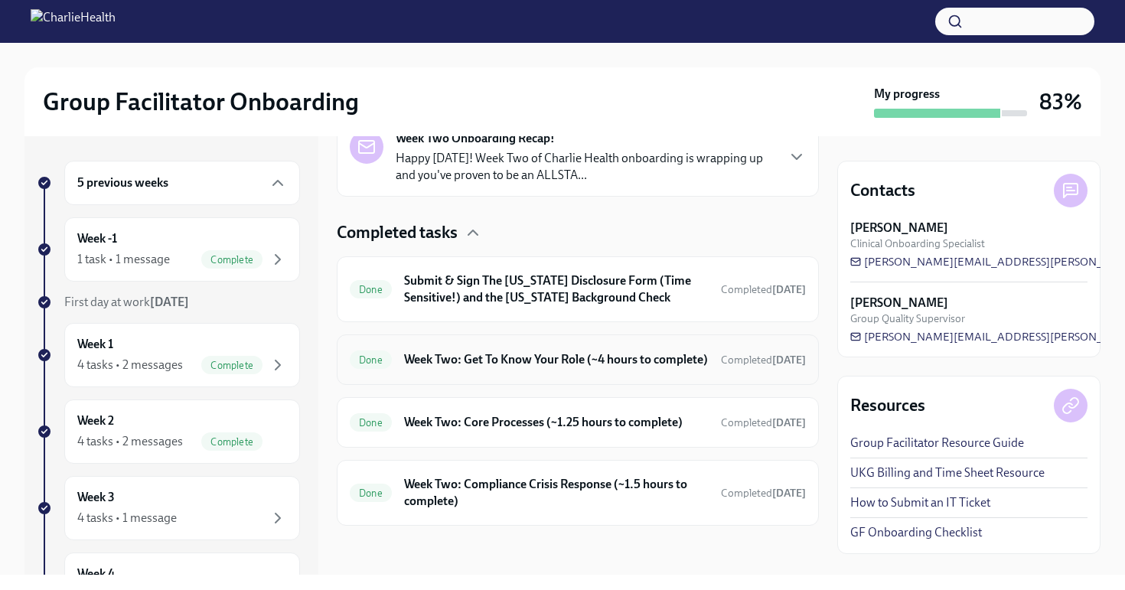
click at [416, 351] on h6 "Week Two: Get To Know Your Role (~4 hours to complete)" at bounding box center [556, 359] width 304 height 17
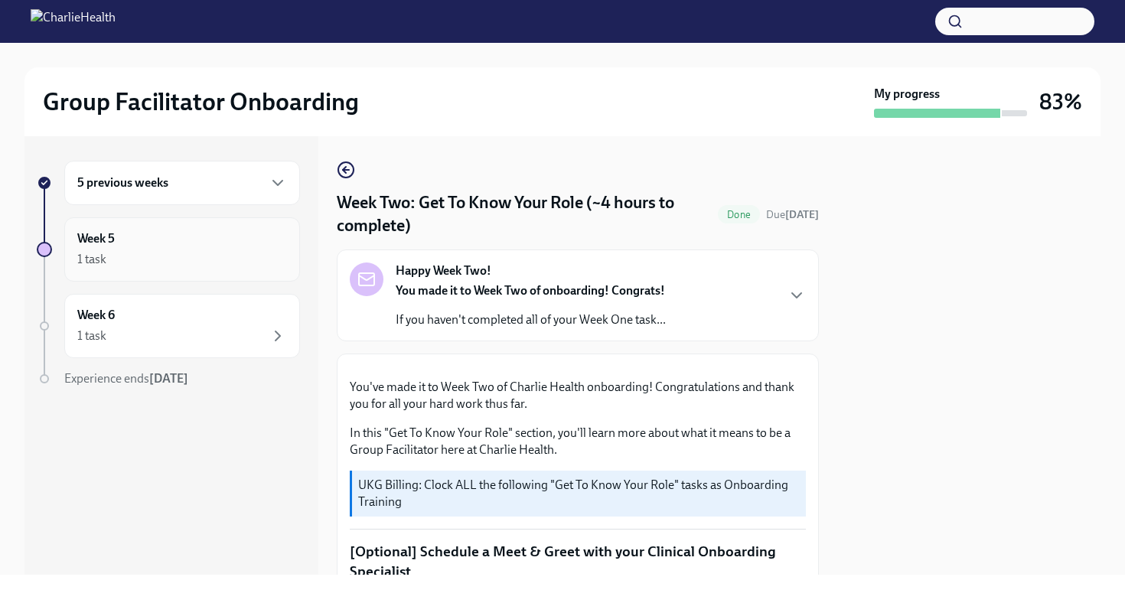
click at [161, 247] on div "Week 5 1 task" at bounding box center [182, 249] width 210 height 38
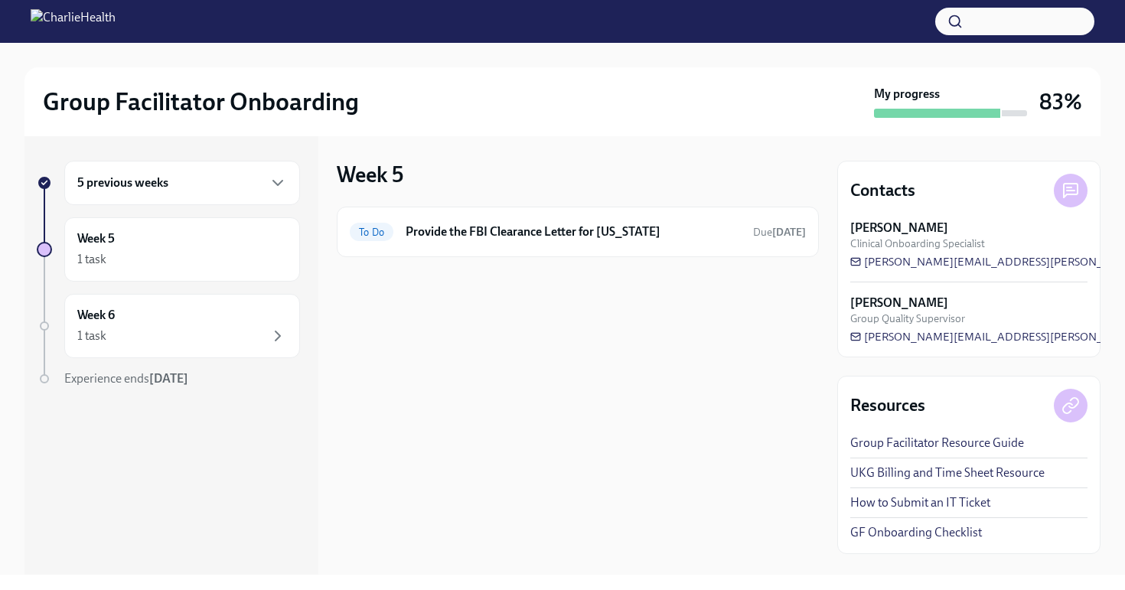
click at [158, 183] on h6 "5 previous weeks" at bounding box center [122, 182] width 91 height 17
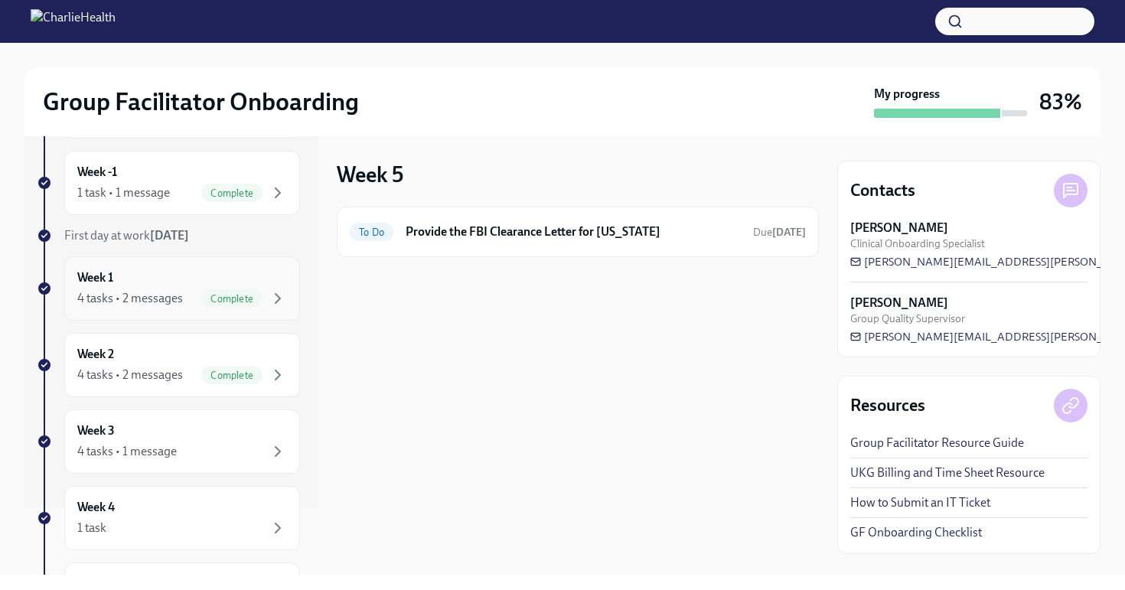
scroll to position [68, 0]
click at [101, 451] on div "4 tasks • 1 message" at bounding box center [126, 449] width 99 height 17
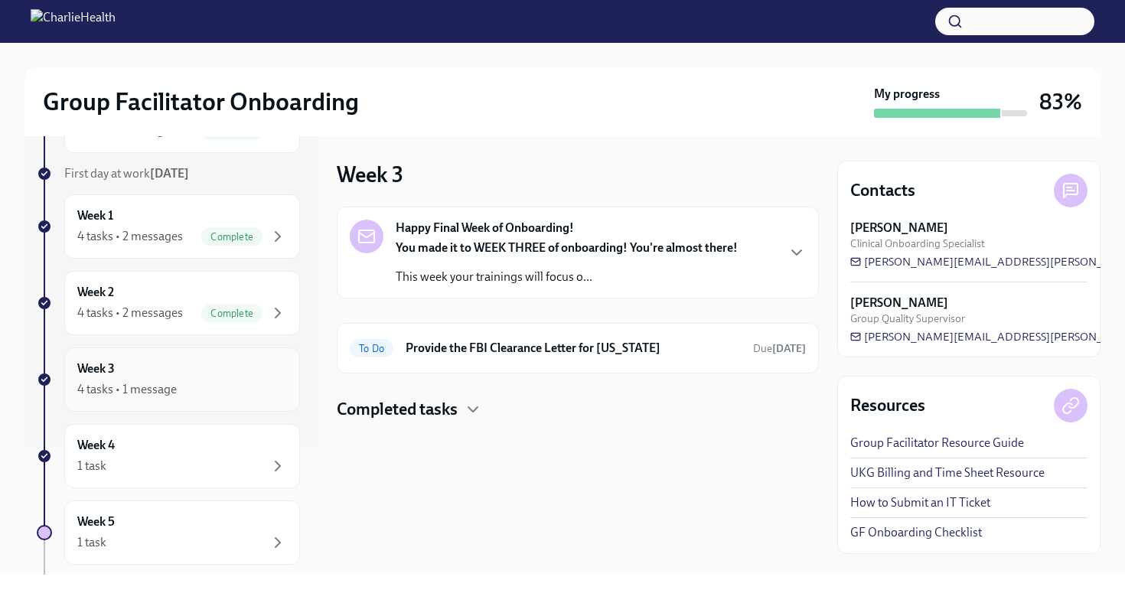
scroll to position [129, 0]
click at [432, 412] on h4 "Completed tasks" at bounding box center [397, 409] width 121 height 23
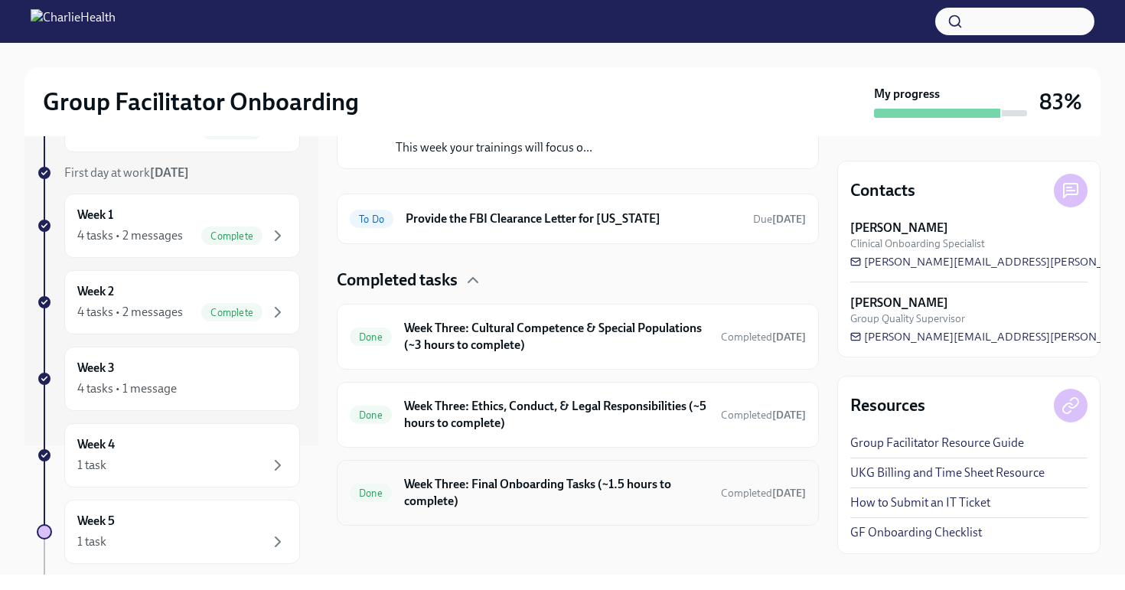
click at [482, 497] on h6 "Week Three: Final Onboarding Tasks (~1.5 hours to complete)" at bounding box center [556, 493] width 304 height 34
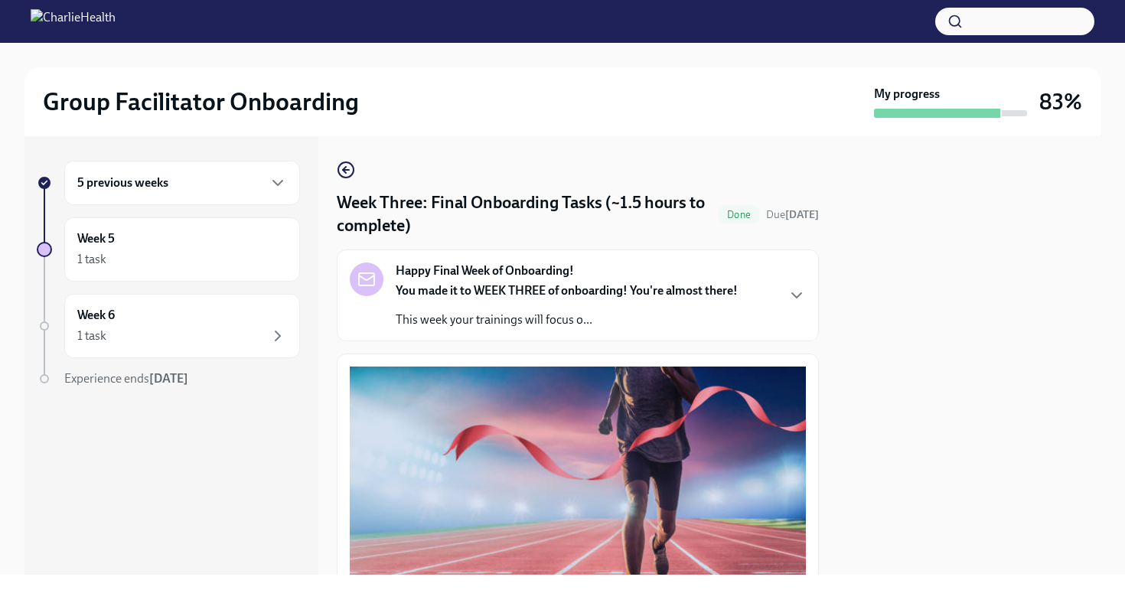
click at [497, 269] on strong "Happy Final Week of Onboarding!" at bounding box center [485, 270] width 178 height 17
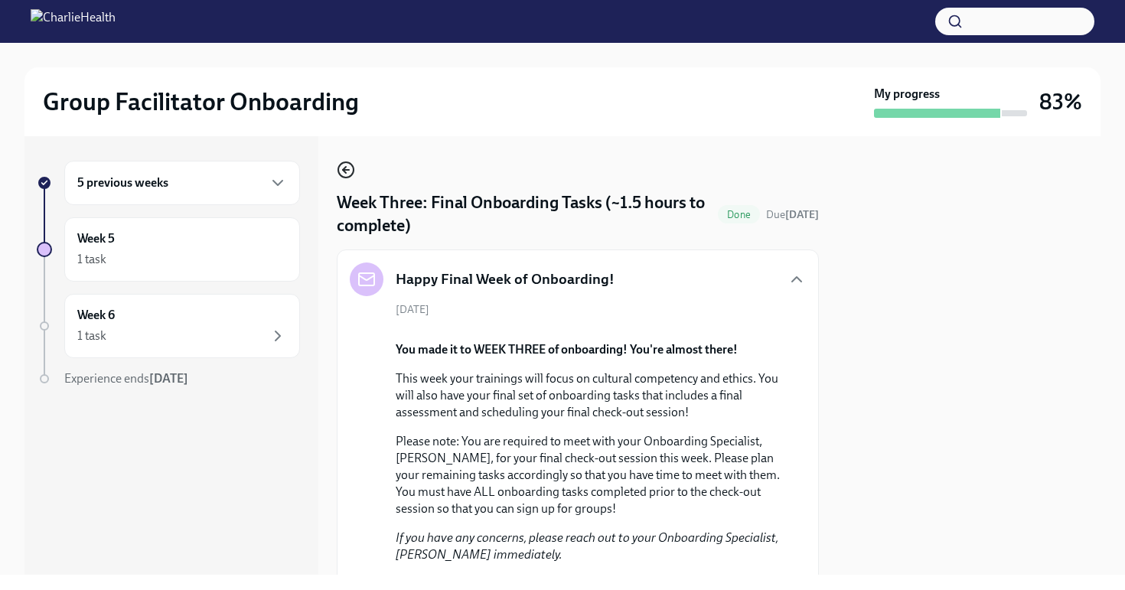
click at [343, 164] on icon "button" at bounding box center [346, 170] width 18 height 18
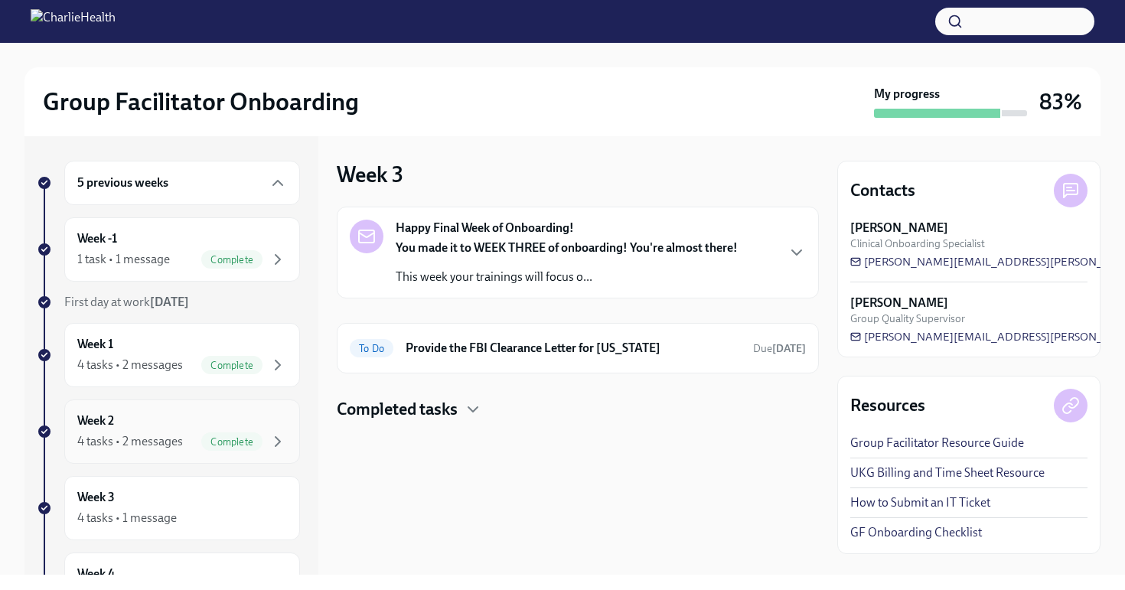
scroll to position [55, 0]
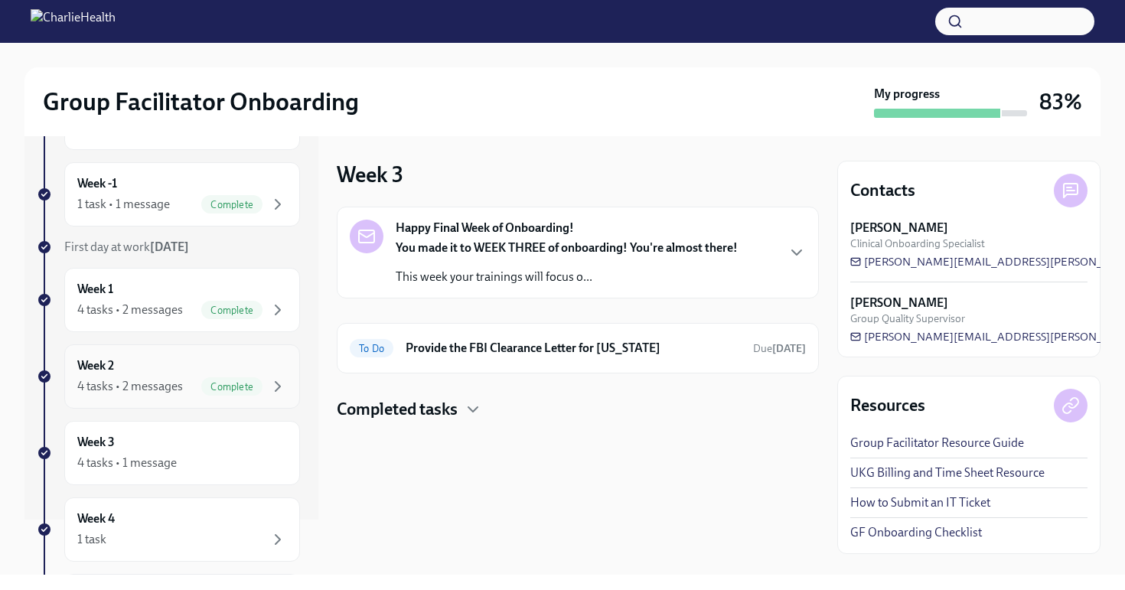
click at [171, 373] on div "Week 2 4 tasks • 2 messages Complete" at bounding box center [182, 376] width 210 height 38
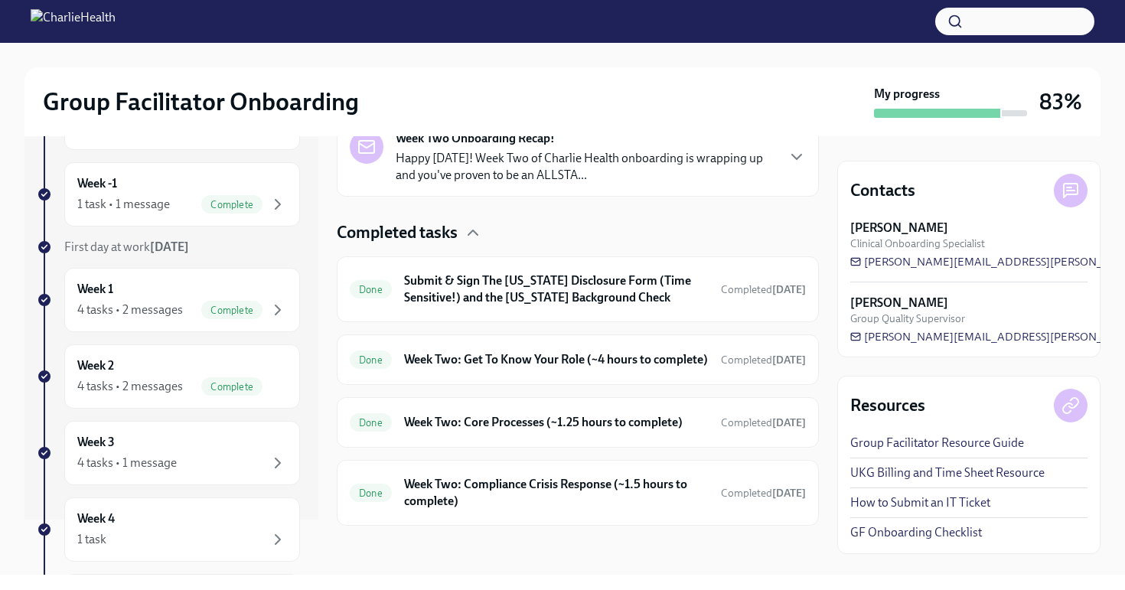
scroll to position [396, 0]
click at [493, 488] on h6 "Week Two: Compliance Crisis Response (~1.5 hours to complete)" at bounding box center [556, 493] width 304 height 34
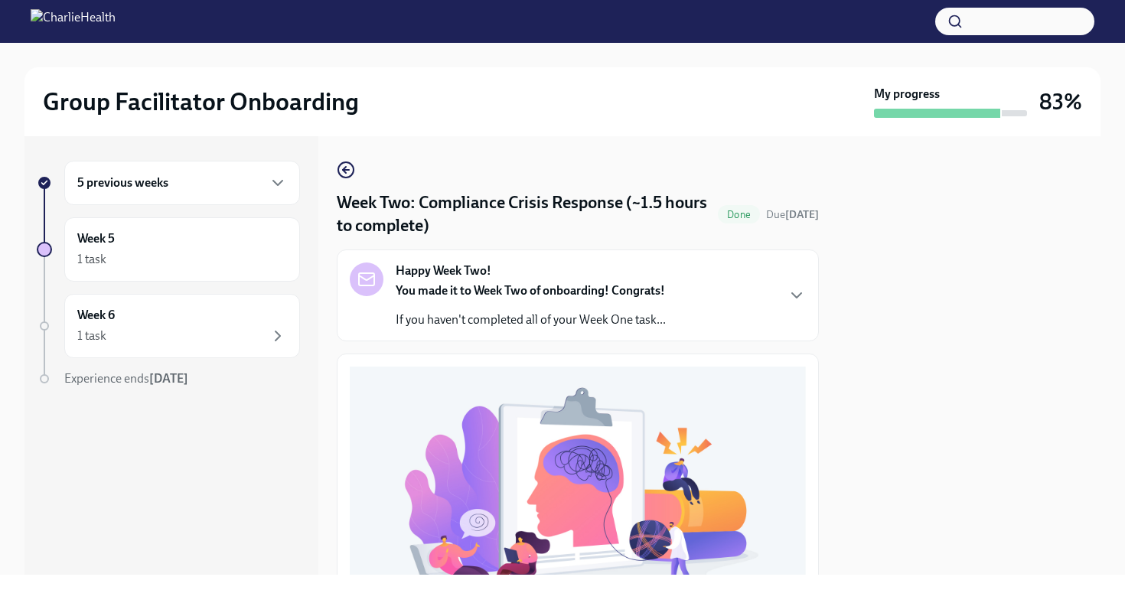
click at [547, 267] on div "Happy Week Two! You made it to Week Two of onboarding! Congrats! If you haven't…" at bounding box center [531, 295] width 270 height 66
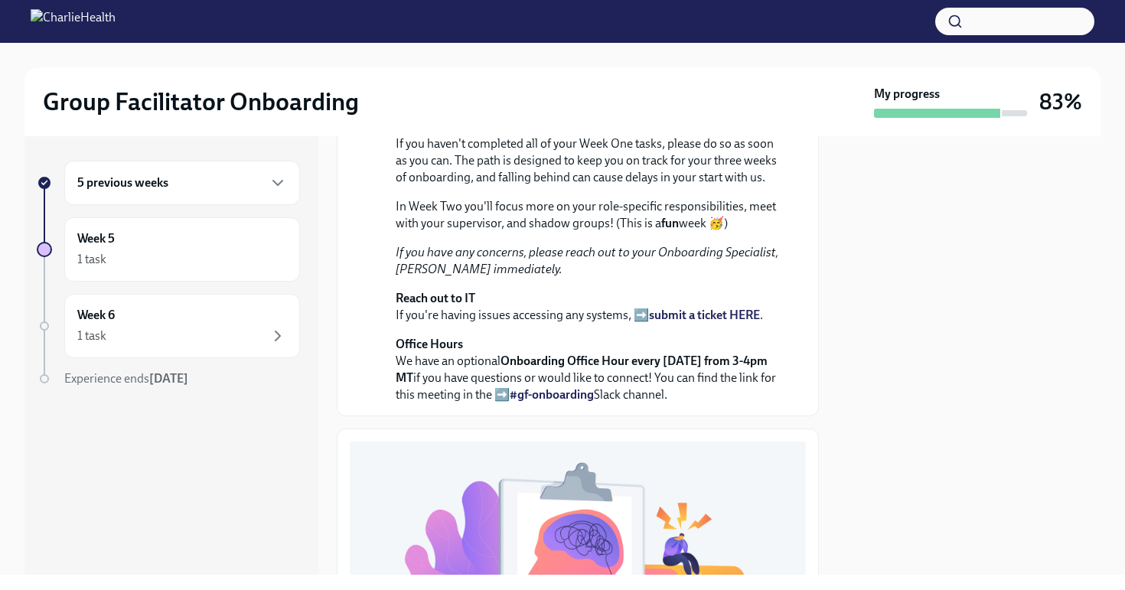
scroll to position [13, 0]
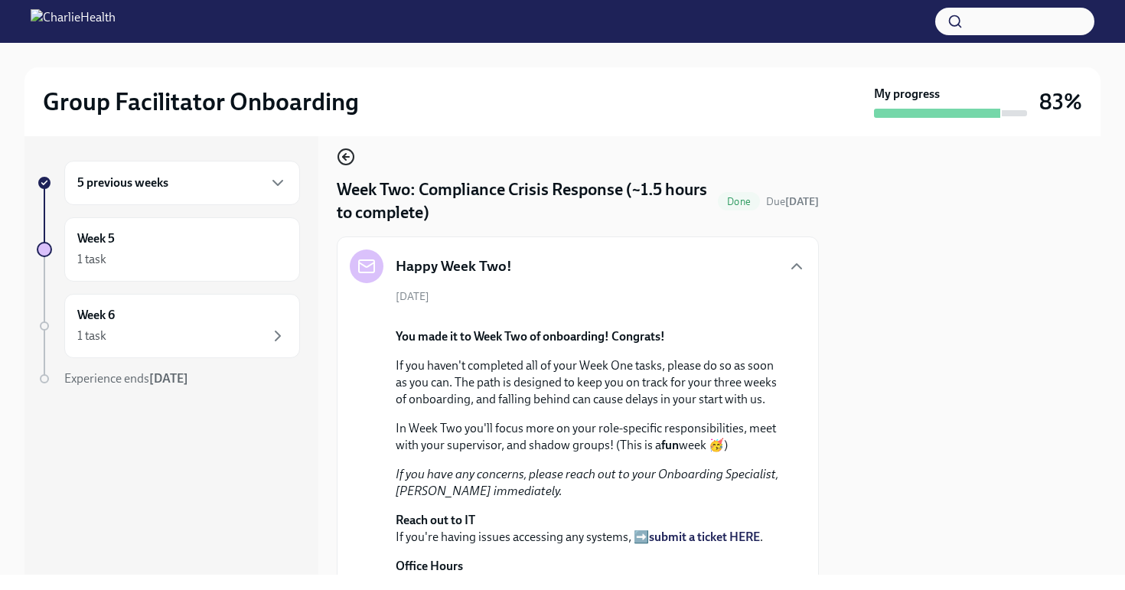
click at [350, 155] on icon "button" at bounding box center [346, 157] width 18 height 18
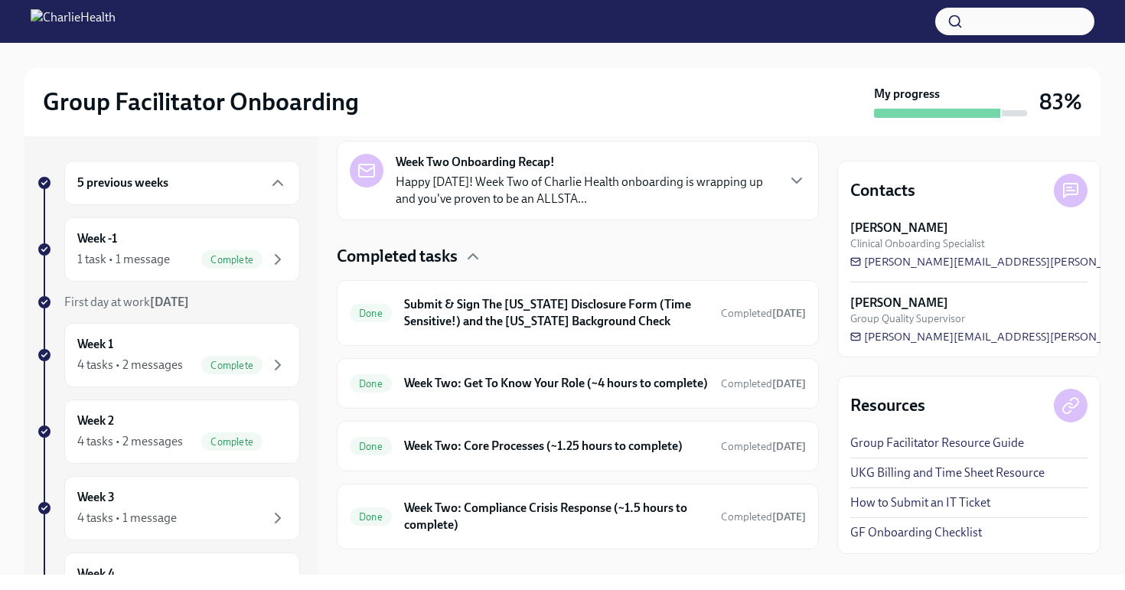
scroll to position [403, 0]
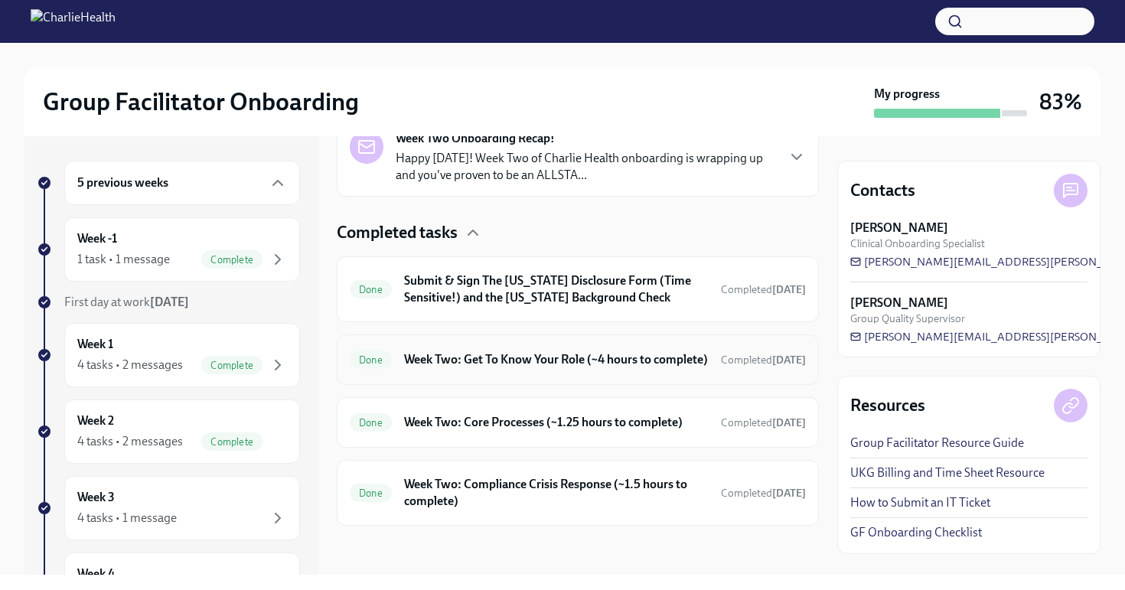
click at [453, 351] on h6 "Week Two: Get To Know Your Role (~4 hours to complete)" at bounding box center [556, 359] width 304 height 17
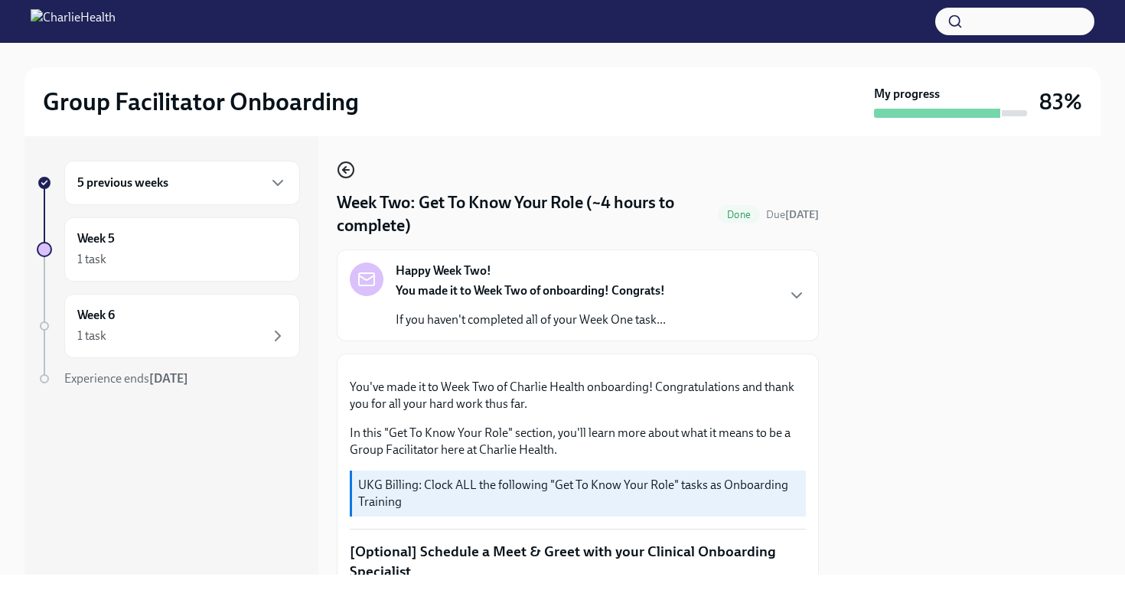
click at [349, 165] on icon "button" at bounding box center [346, 170] width 18 height 18
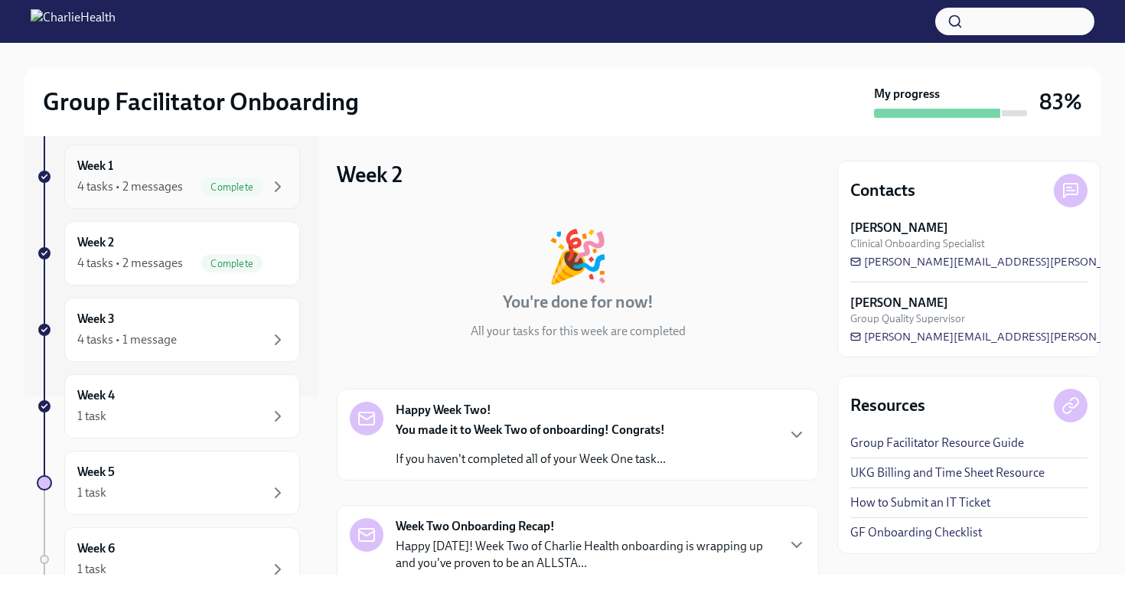
scroll to position [197, 0]
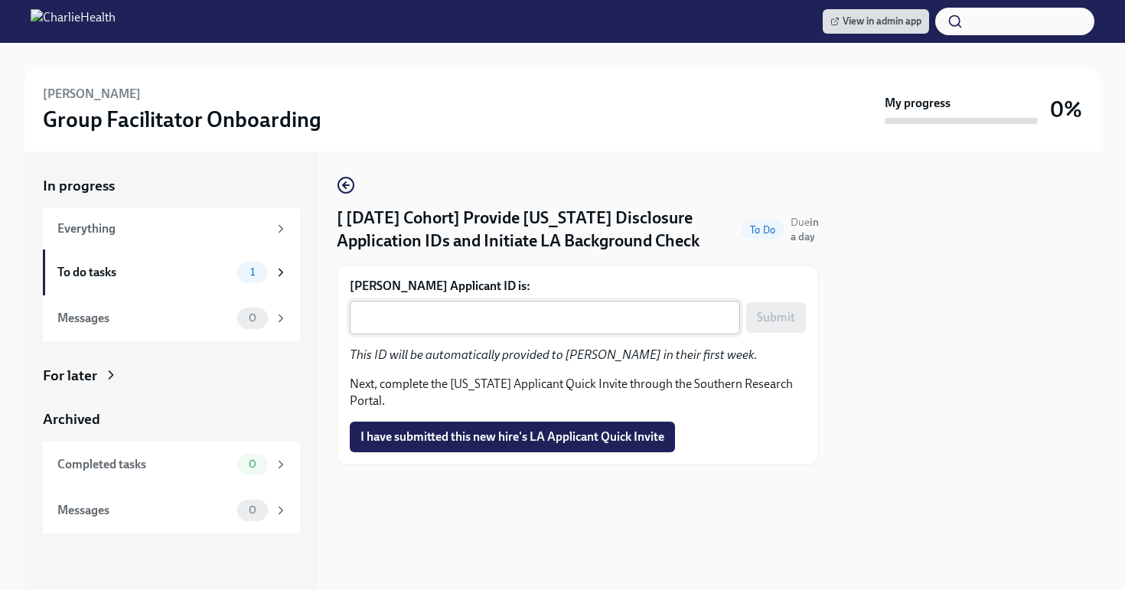
click at [497, 320] on textarea "[PERSON_NAME] Applicant ID is:" at bounding box center [545, 317] width 372 height 18
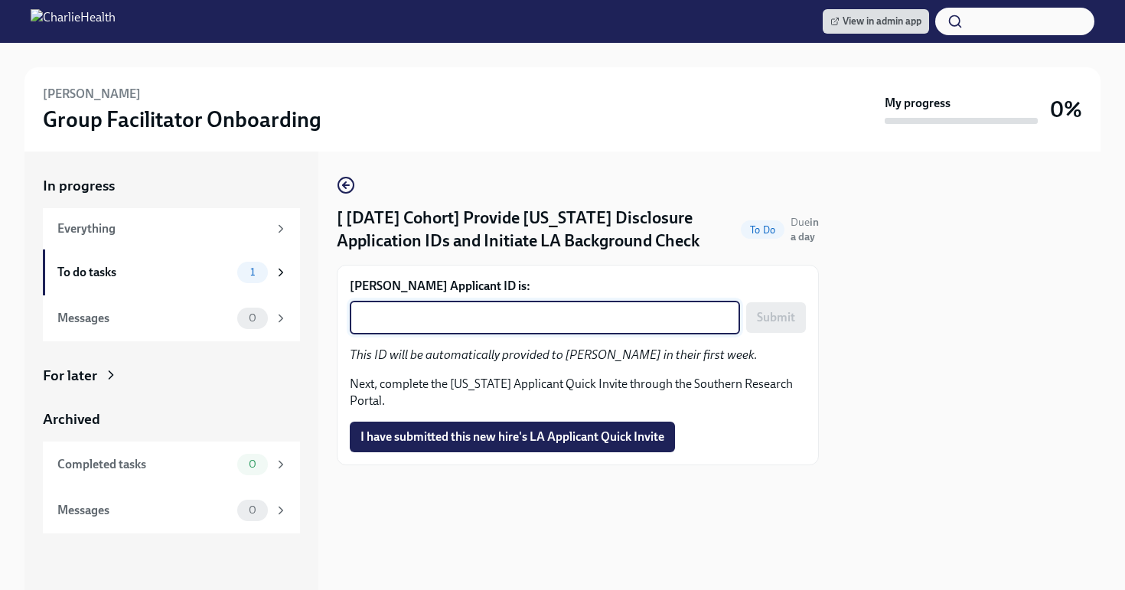
paste textarea "1251833"
type textarea "1251833"
click at [783, 321] on span "Submit" at bounding box center [776, 317] width 38 height 15
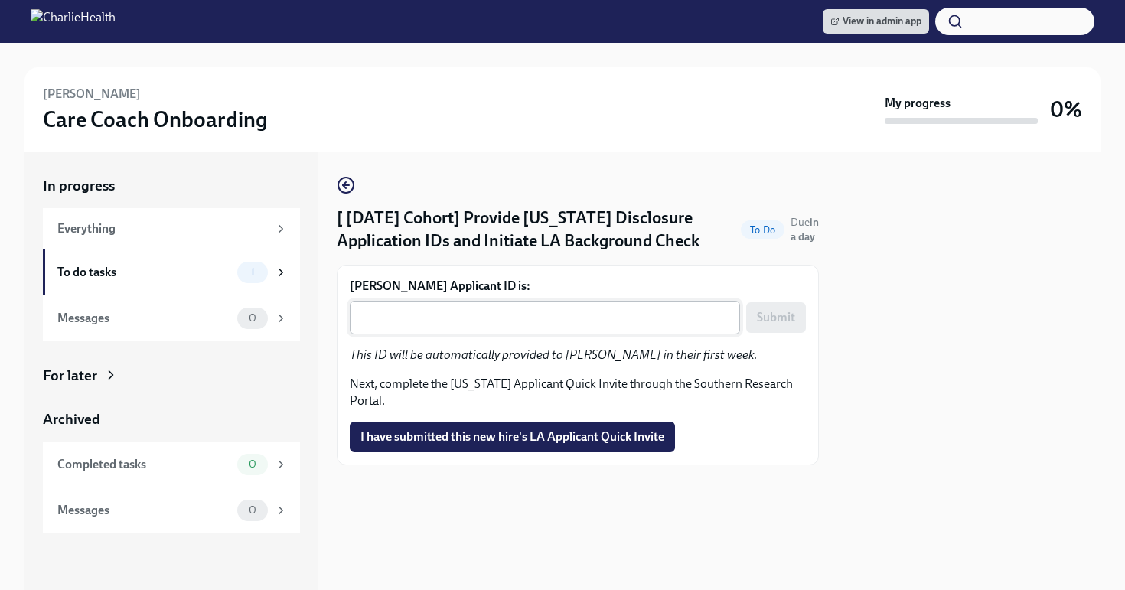
click at [441, 324] on textarea "Stephanie Lomax's Applicant ID is:" at bounding box center [545, 317] width 372 height 18
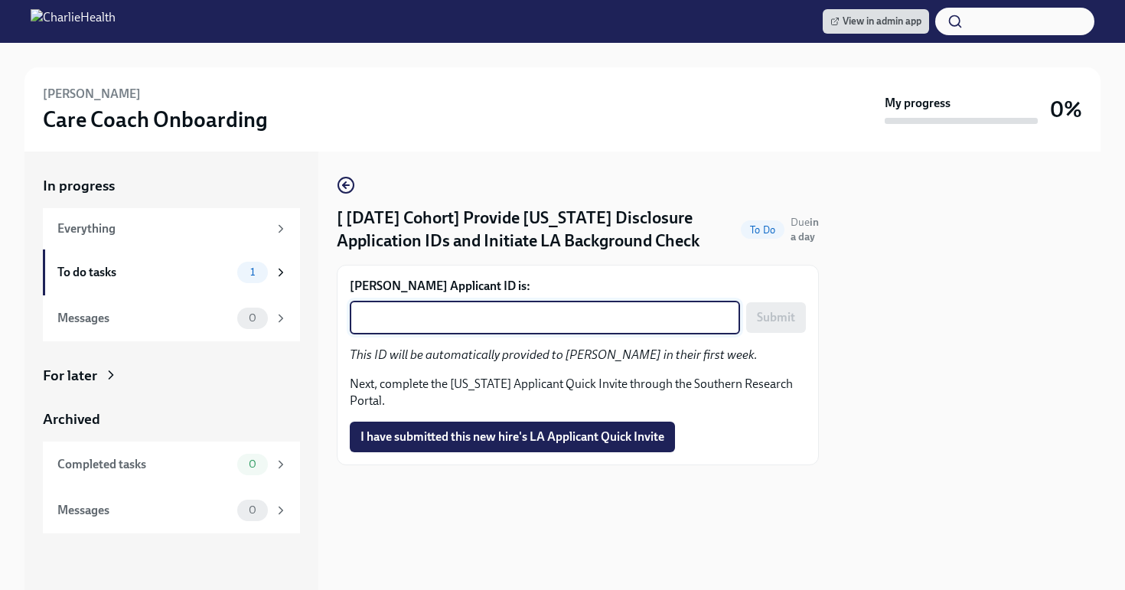
paste textarea "1251840"
type textarea "1251840"
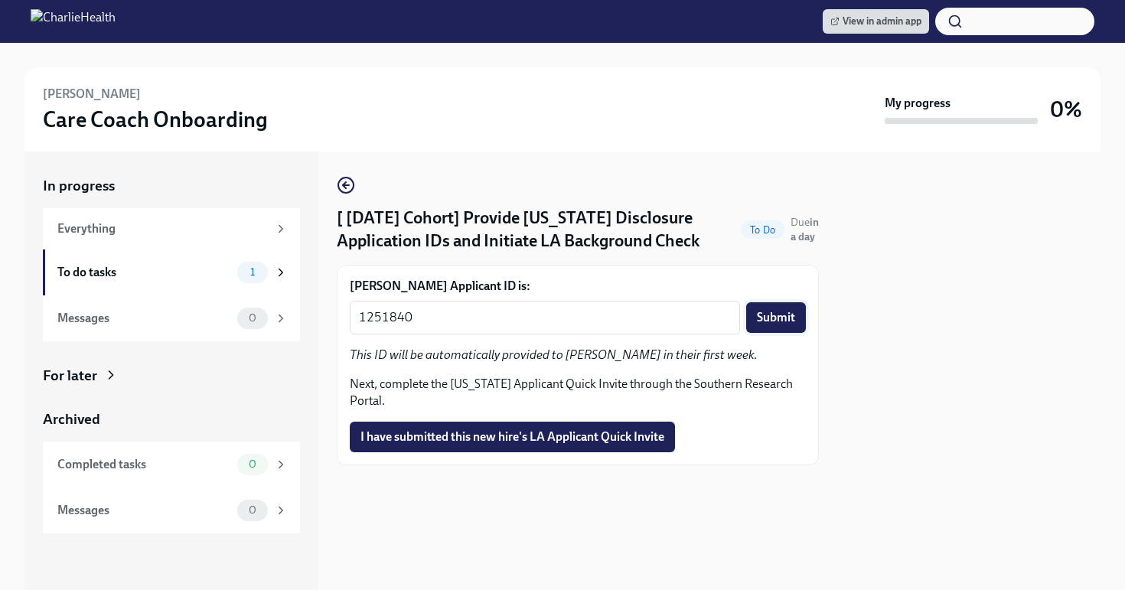
click at [763, 320] on span "Submit" at bounding box center [776, 317] width 38 height 15
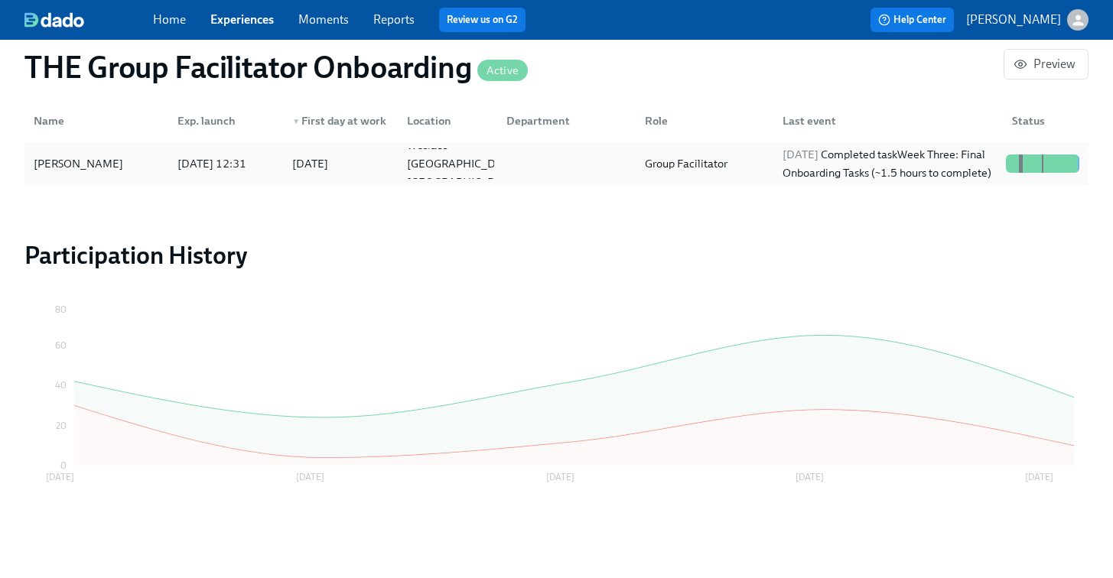
scroll to position [0, 21406]
